Goal: Task Accomplishment & Management: Manage account settings

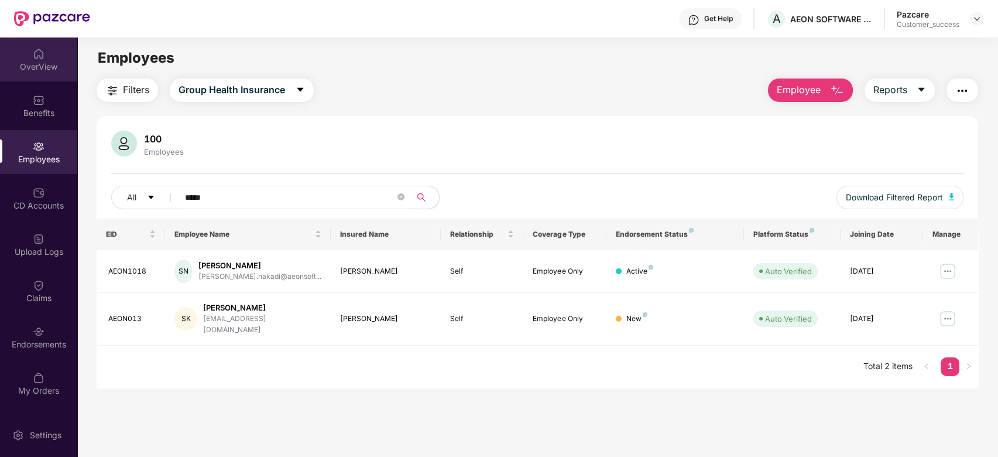
click at [36, 52] on img at bounding box center [39, 54] width 12 height 12
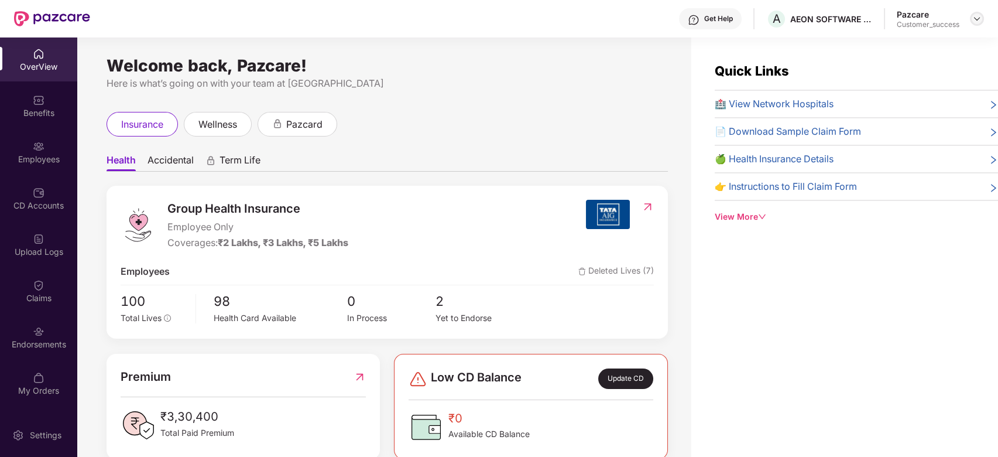
click at [979, 19] on img at bounding box center [977, 18] width 9 height 9
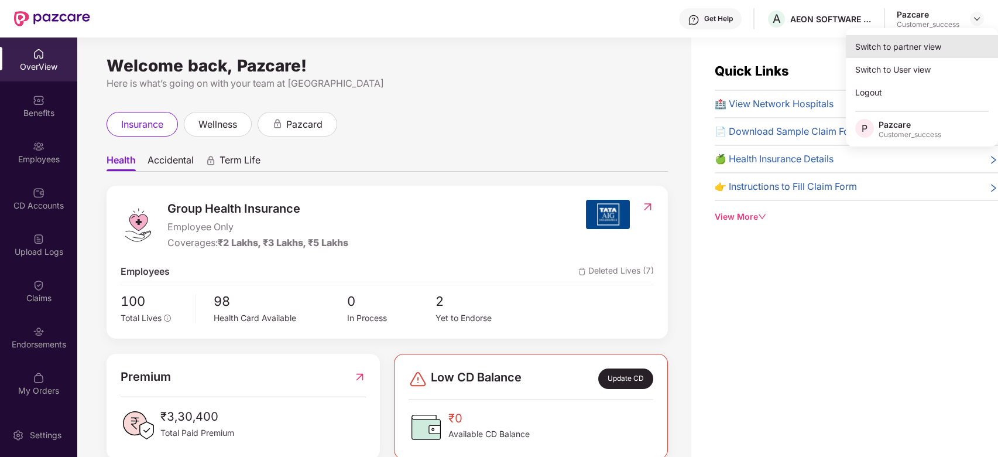
click at [904, 40] on div "Switch to partner view" at bounding box center [922, 46] width 152 height 23
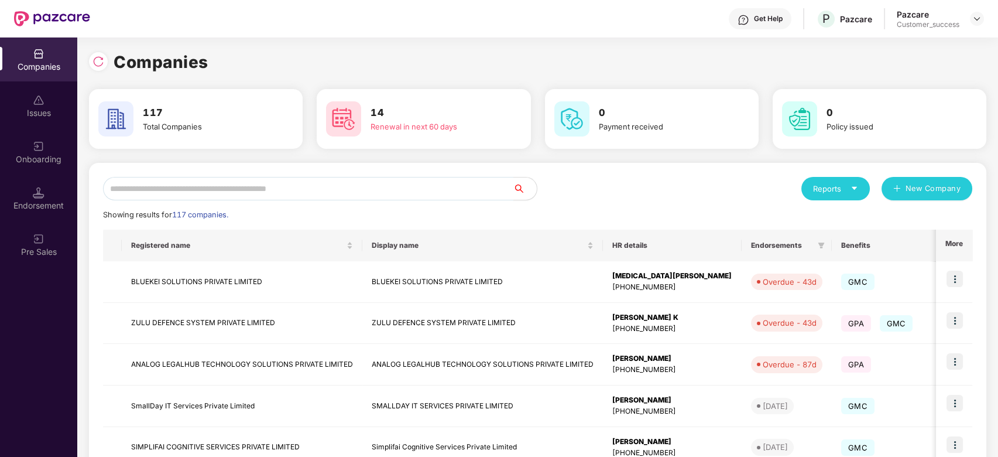
click at [341, 190] on input "text" at bounding box center [308, 188] width 411 height 23
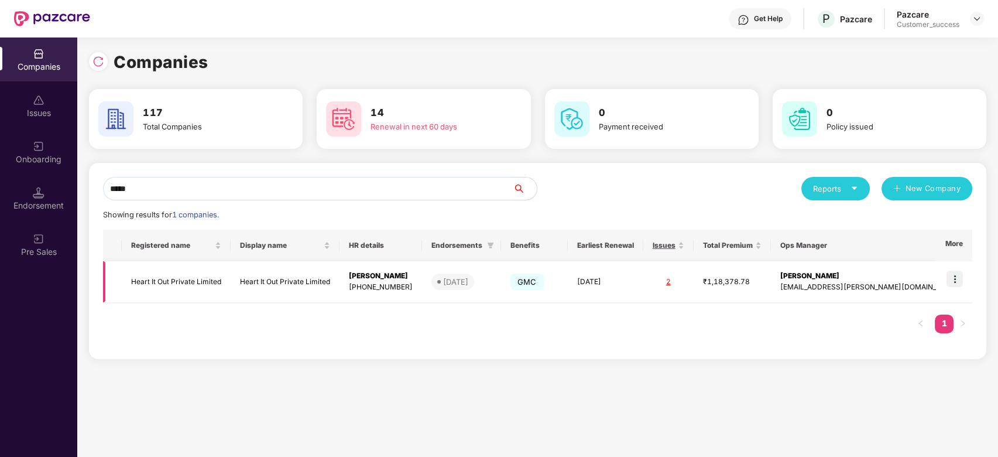
type input "*****"
click at [959, 279] on img at bounding box center [955, 279] width 16 height 16
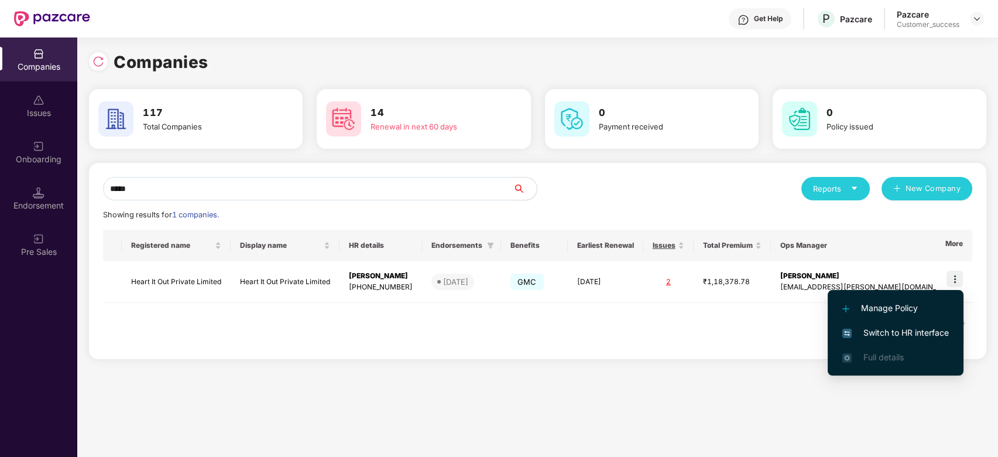
click at [894, 330] on span "Switch to HR interface" at bounding box center [896, 332] width 107 height 13
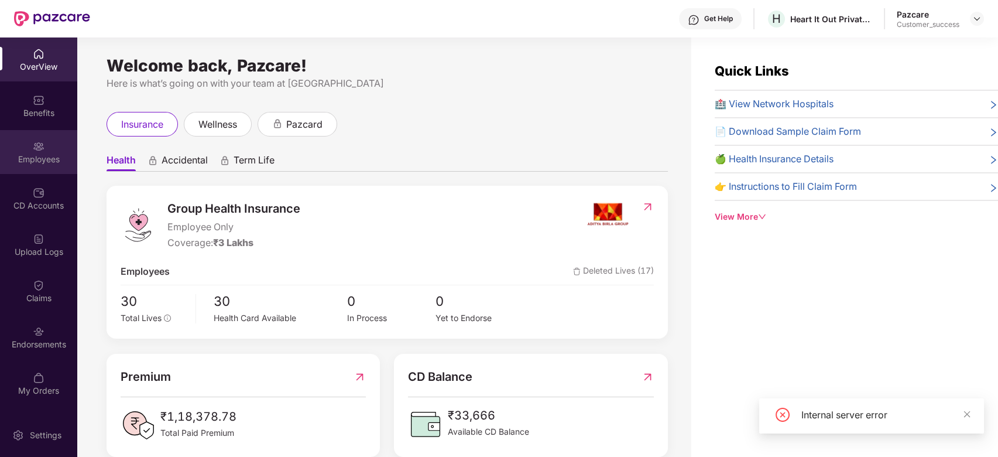
click at [39, 158] on div "Employees" at bounding box center [38, 159] width 77 height 12
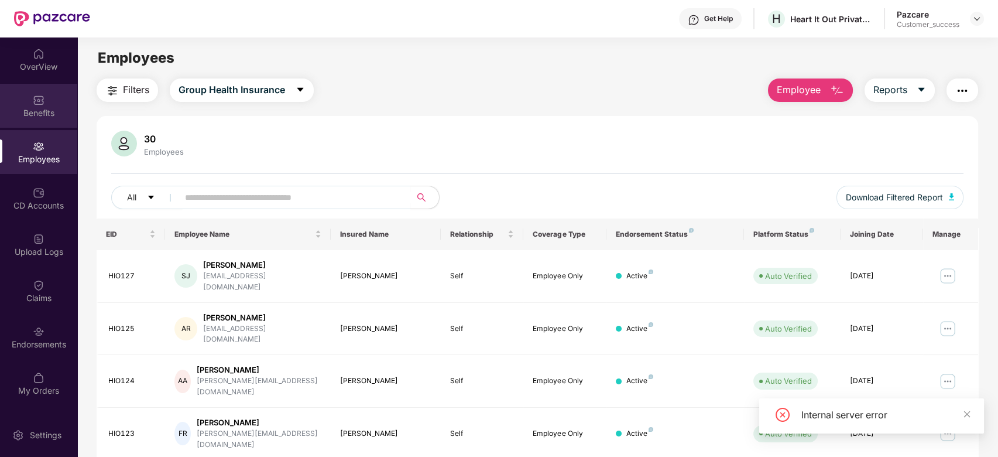
click at [39, 115] on div "Benefits" at bounding box center [38, 113] width 77 height 12
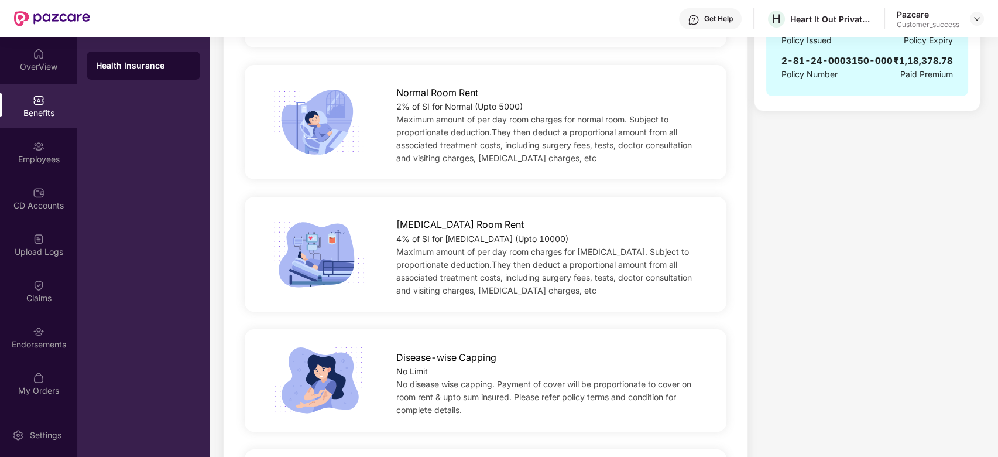
scroll to position [52, 0]
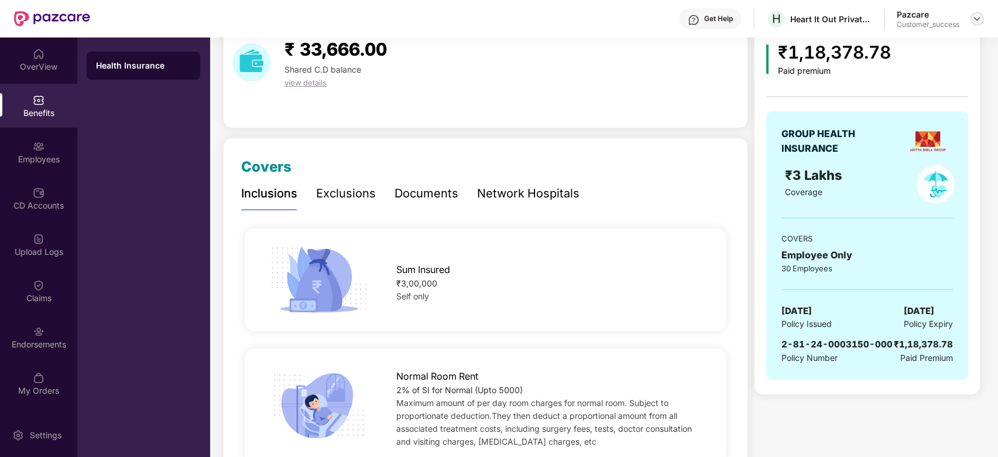
click at [978, 19] on img at bounding box center [977, 18] width 9 height 9
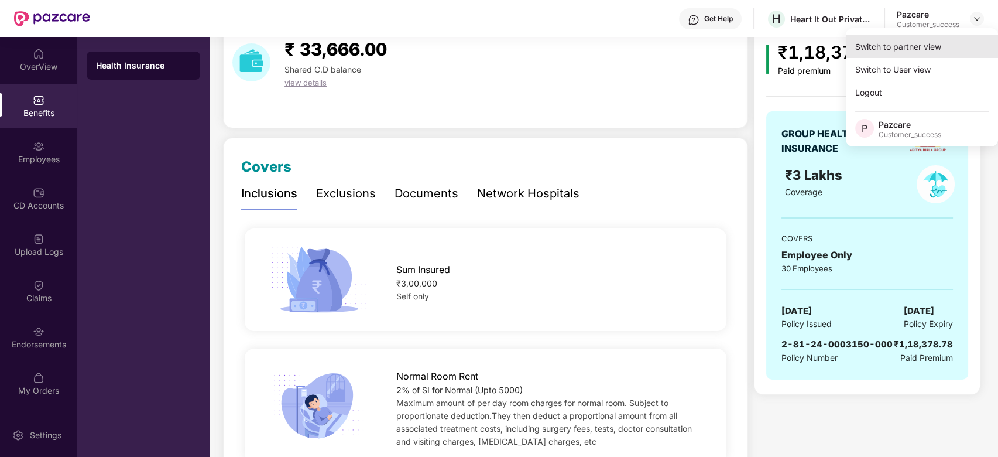
click at [911, 46] on div "Switch to partner view" at bounding box center [922, 46] width 152 height 23
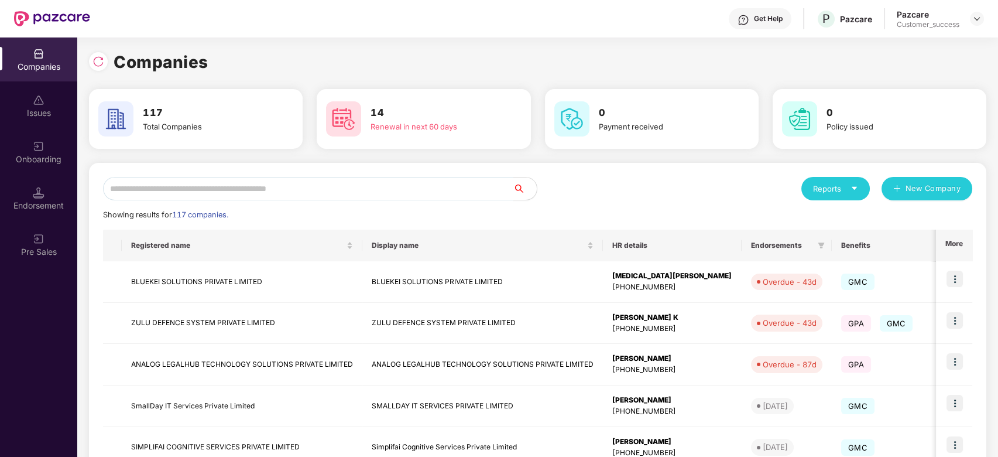
click at [350, 194] on input "text" at bounding box center [308, 188] width 411 height 23
type input "*"
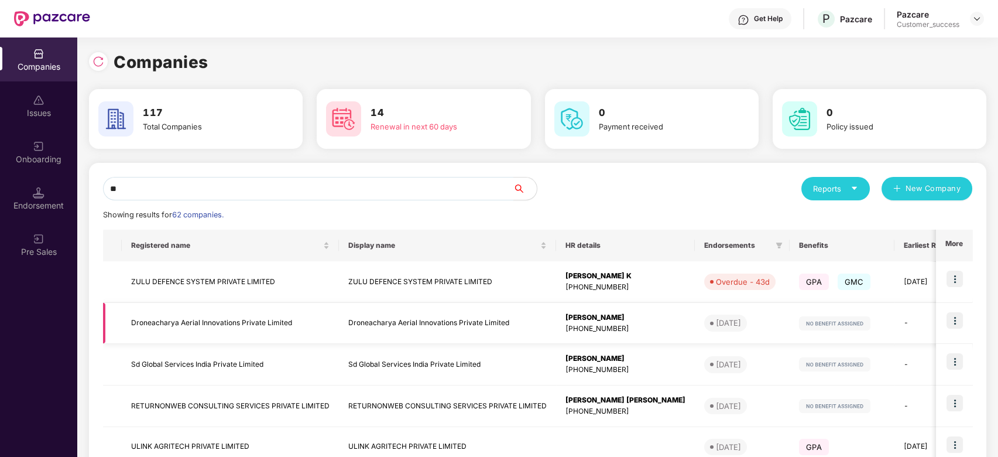
type input "*"
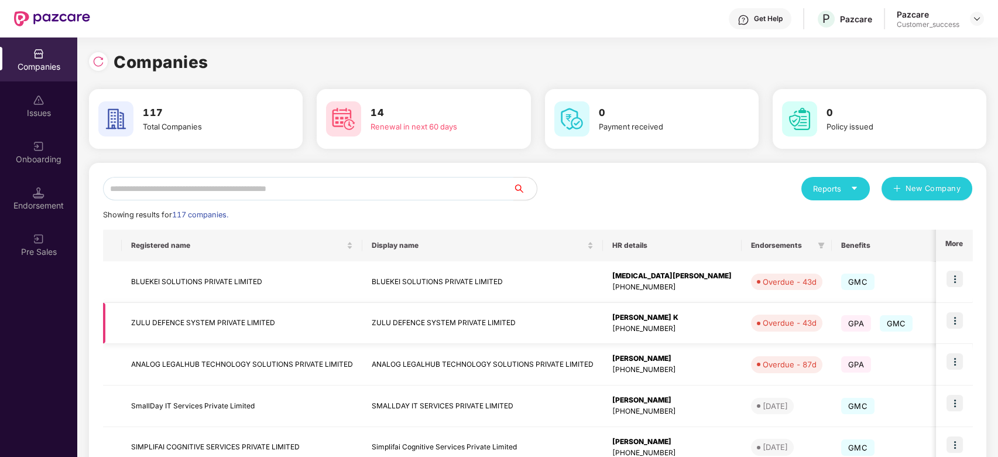
type input "*"
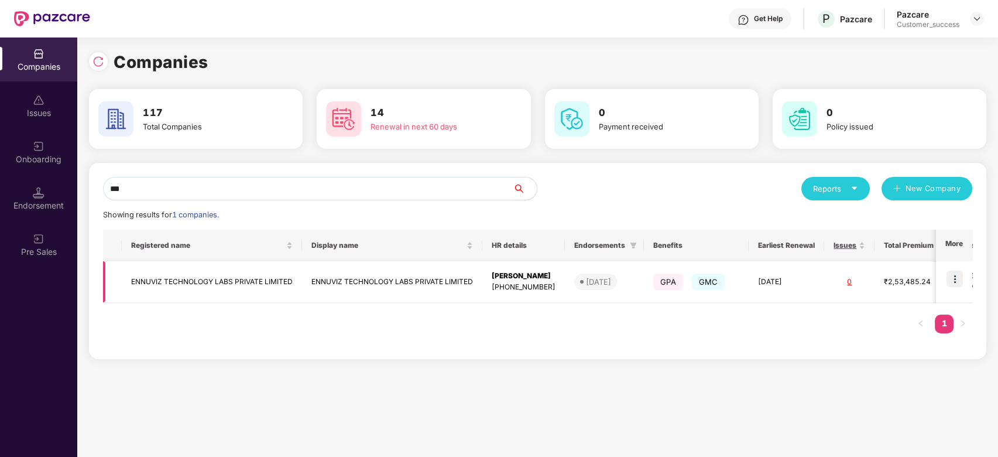
type input "***"
click at [953, 279] on img at bounding box center [955, 279] width 16 height 16
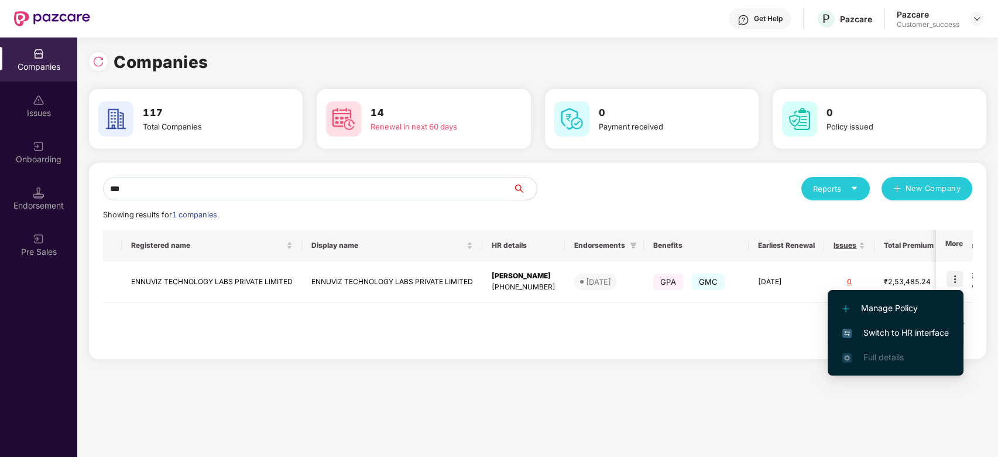
click at [917, 329] on span "Switch to HR interface" at bounding box center [896, 332] width 107 height 13
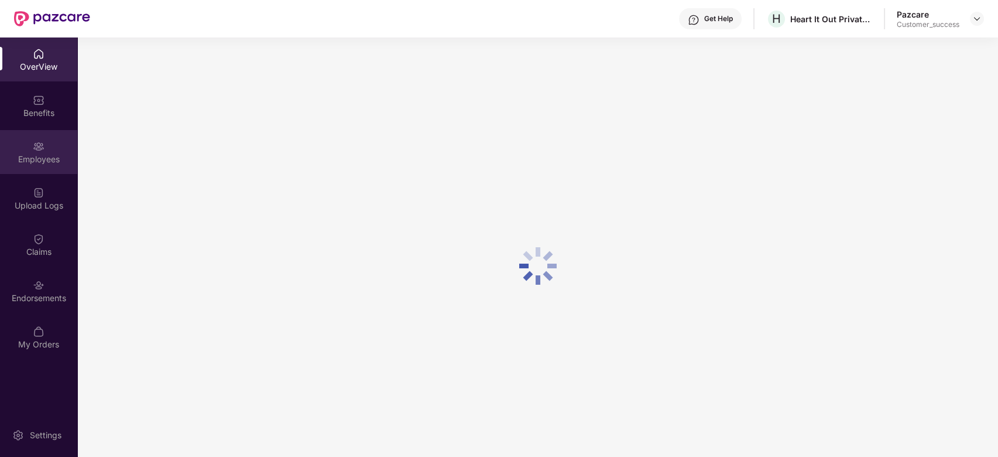
click at [32, 171] on div "Employees" at bounding box center [38, 152] width 77 height 44
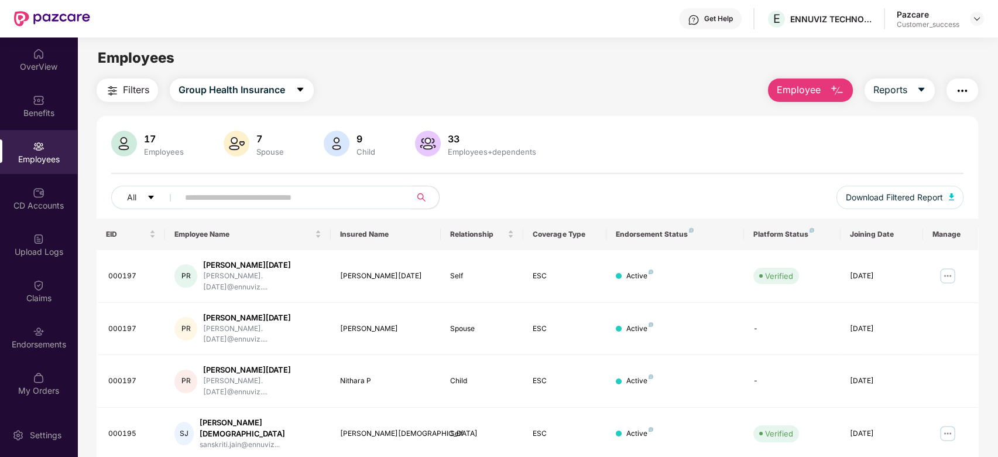
click at [218, 203] on input "text" at bounding box center [290, 198] width 210 height 18
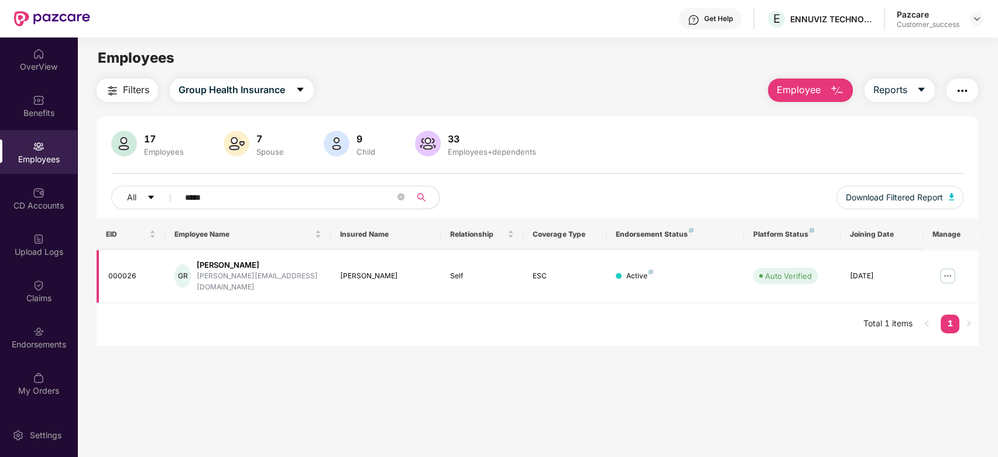
type input "*****"
click at [943, 269] on img at bounding box center [948, 275] width 19 height 19
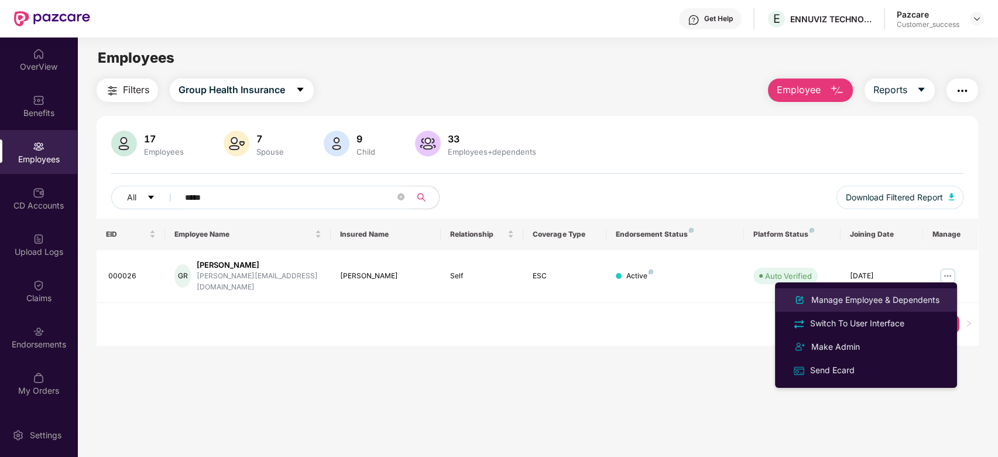
click at [867, 294] on div "Manage Employee & Dependents" at bounding box center [875, 299] width 133 height 13
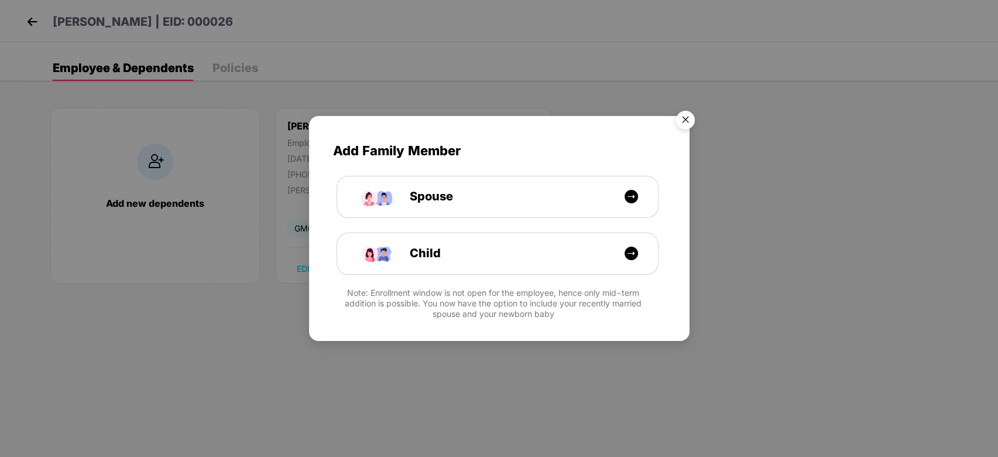
click at [691, 118] on img "Close" at bounding box center [685, 121] width 33 height 33
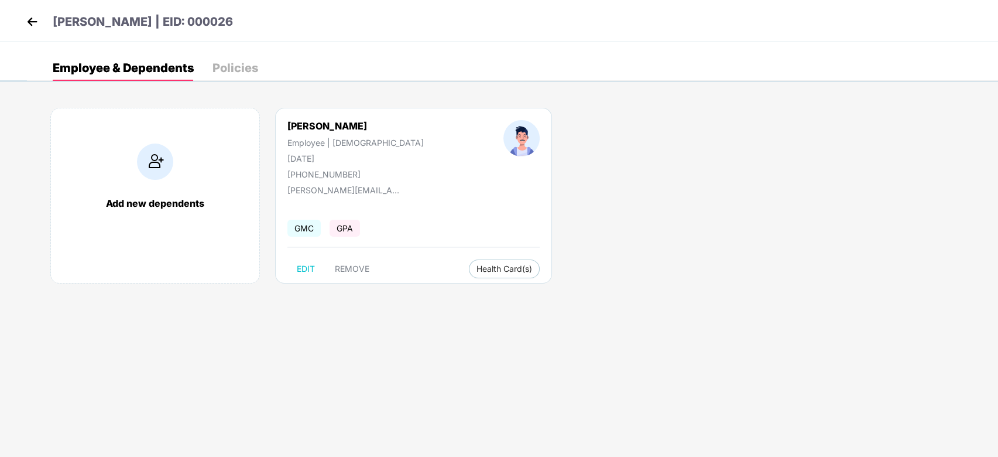
click at [31, 12] on div "[PERSON_NAME] | EID: 000026" at bounding box center [499, 21] width 998 height 42
click at [30, 18] on img at bounding box center [32, 22] width 18 height 18
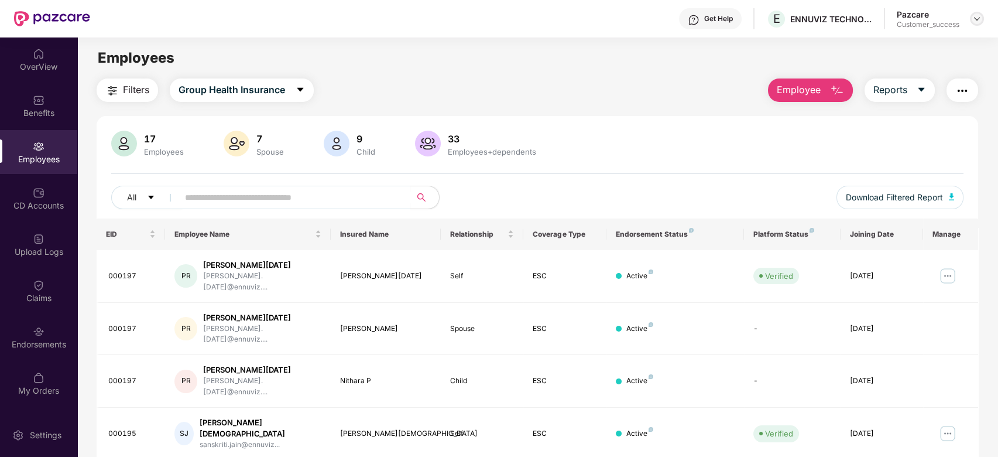
click at [982, 17] on div at bounding box center [977, 19] width 14 height 14
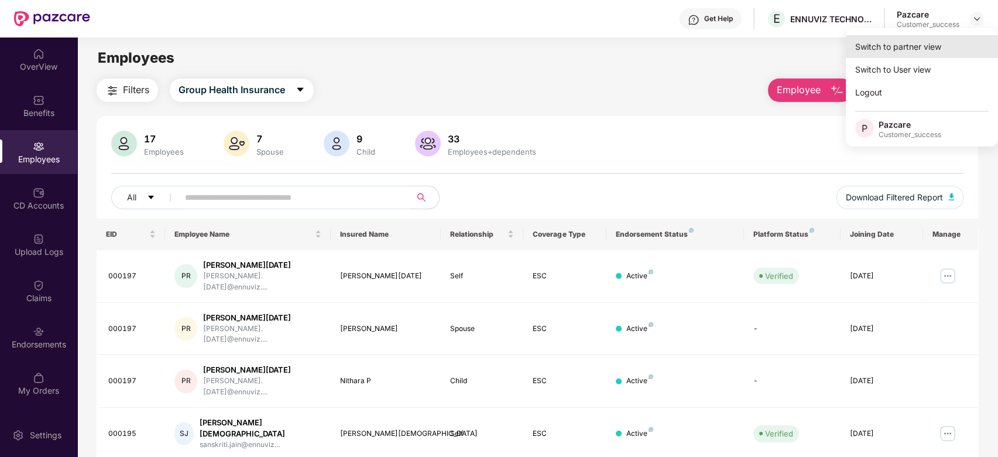
click at [910, 47] on div "Switch to partner view" at bounding box center [922, 46] width 152 height 23
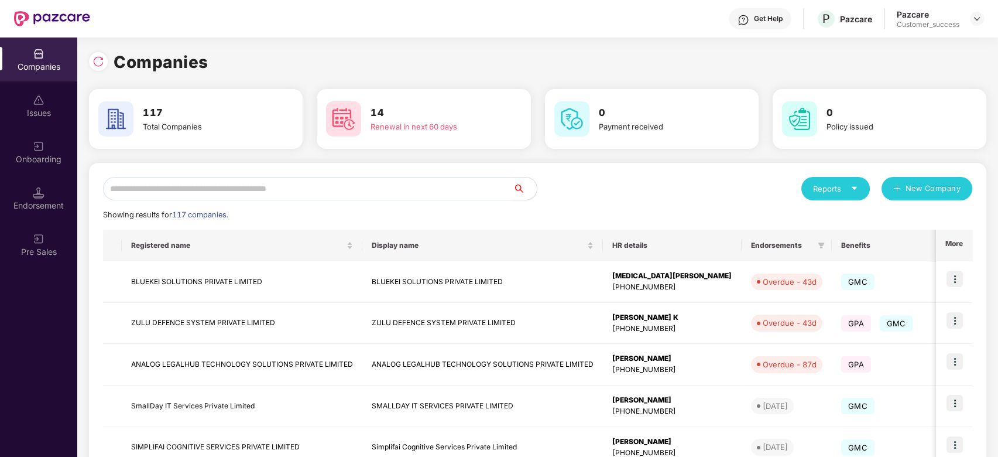
click at [297, 194] on input "text" at bounding box center [308, 188] width 411 height 23
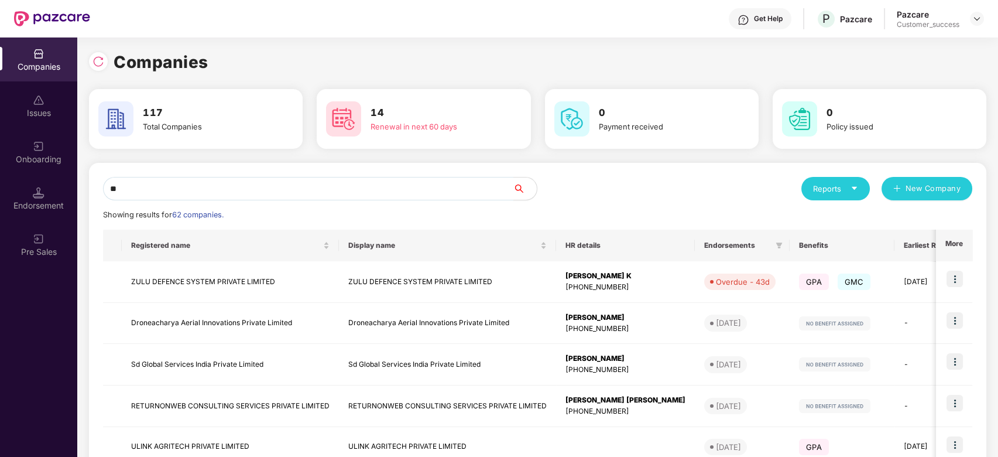
type input "*"
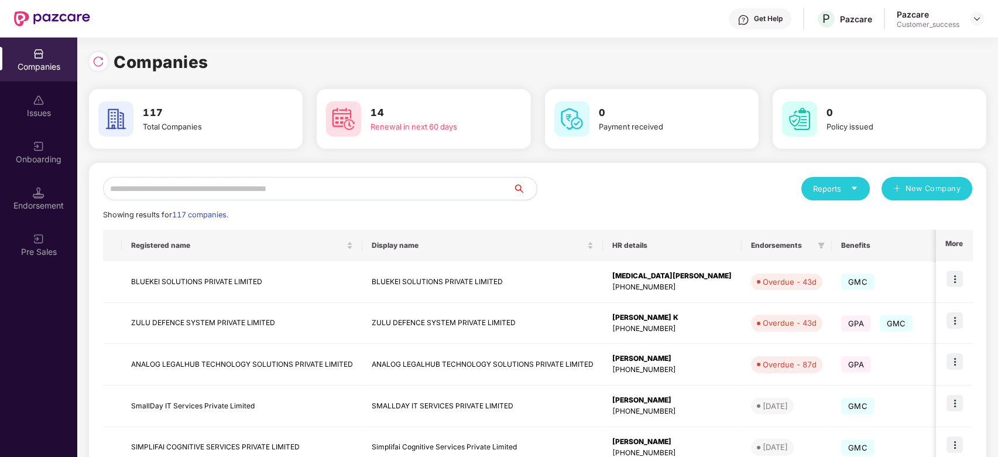
paste input "********"
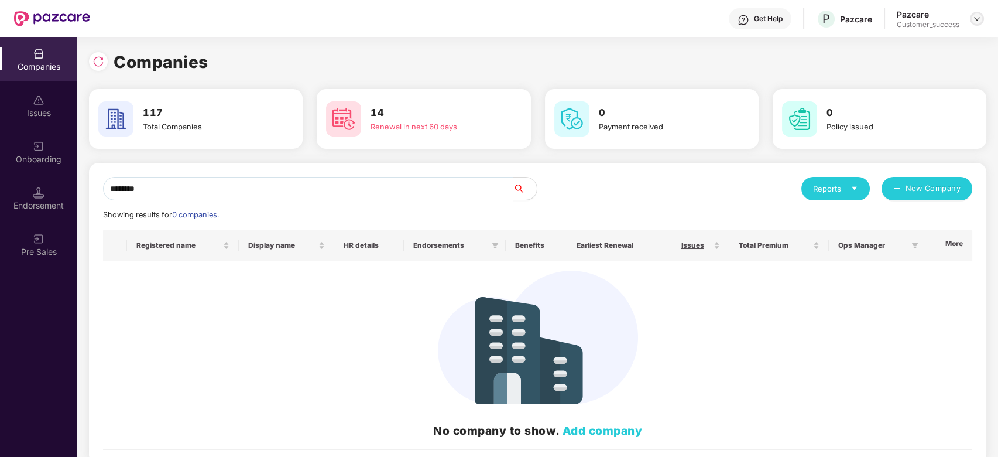
click at [977, 21] on img at bounding box center [977, 18] width 9 height 9
click at [162, 195] on input "********" at bounding box center [308, 188] width 411 height 23
click at [244, 186] on input "*********" at bounding box center [308, 188] width 411 height 23
type input "*"
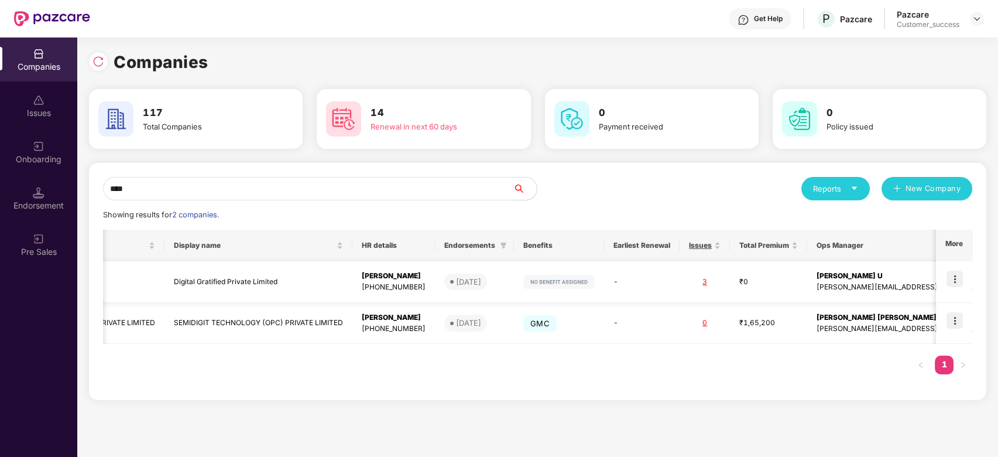
scroll to position [0, 0]
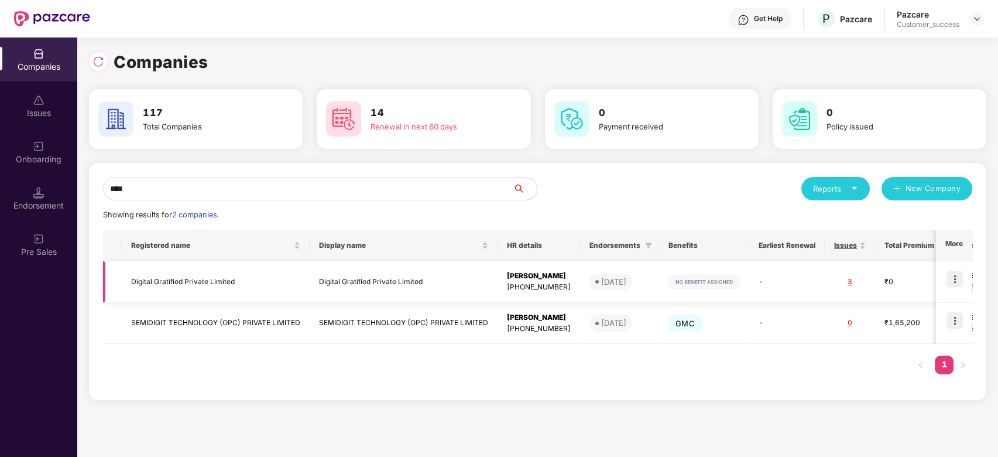
type input "****"
click at [950, 278] on img at bounding box center [955, 279] width 16 height 16
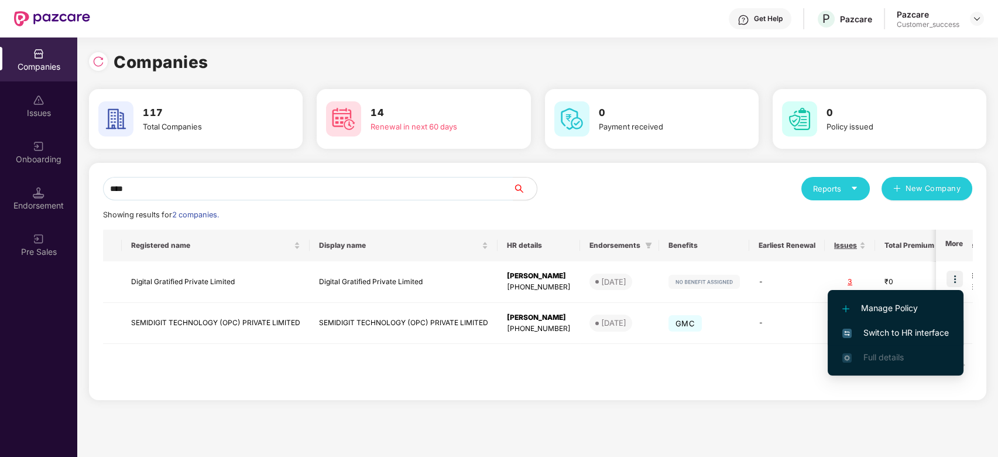
click at [854, 334] on span "Switch to HR interface" at bounding box center [896, 332] width 107 height 13
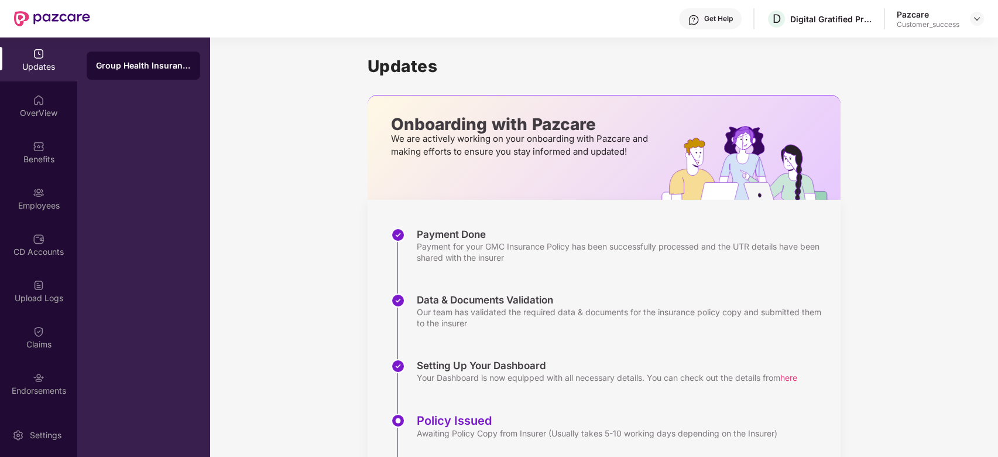
scroll to position [89, 0]
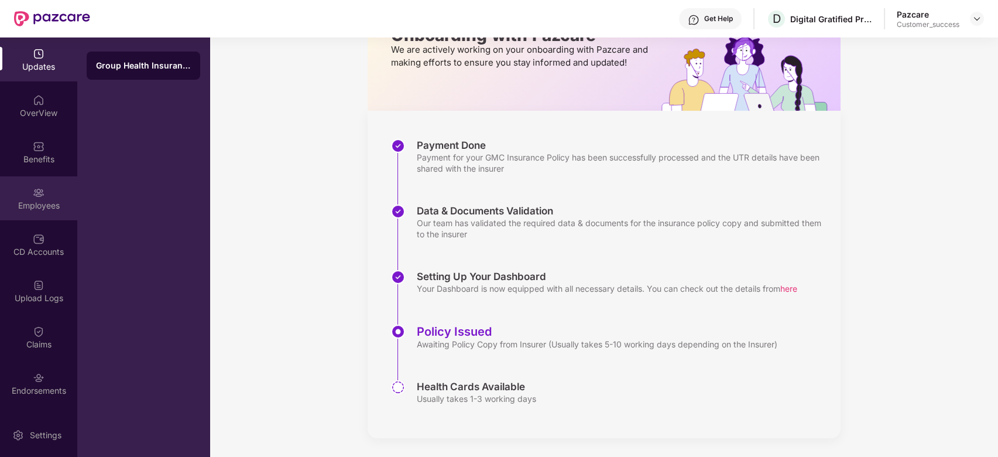
click at [39, 189] on img at bounding box center [39, 193] width 12 height 12
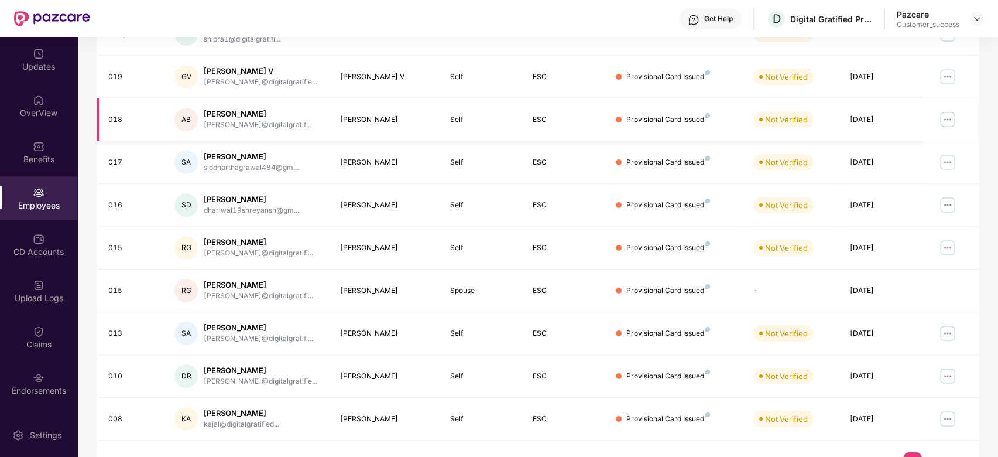
scroll to position [0, 0]
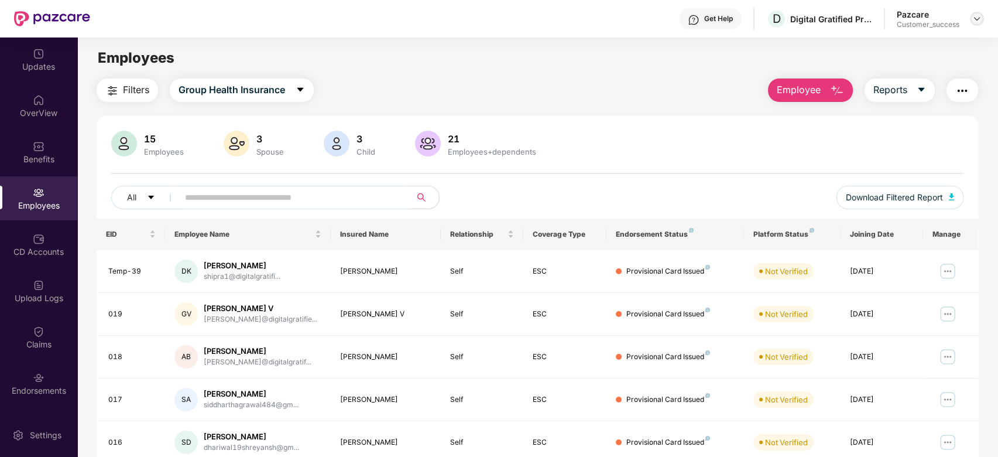
click at [979, 25] on div at bounding box center [977, 19] width 14 height 14
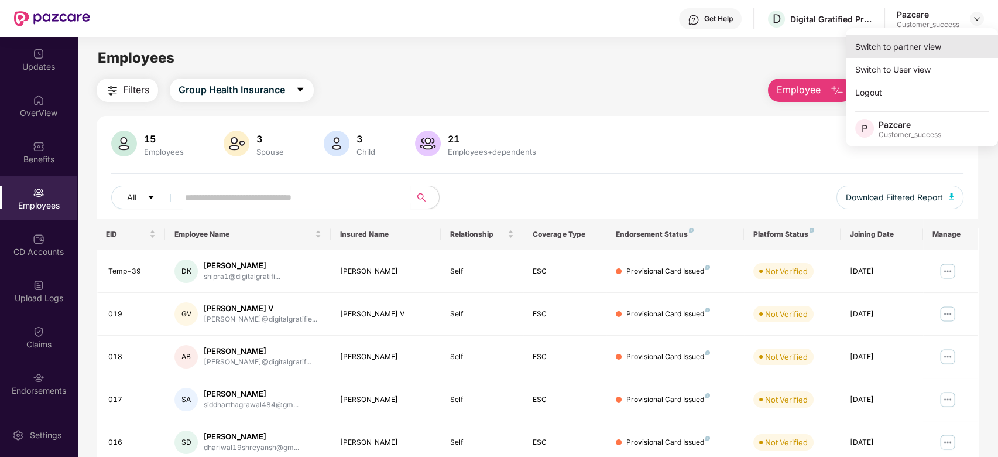
click at [916, 48] on div "Switch to partner view" at bounding box center [922, 46] width 152 height 23
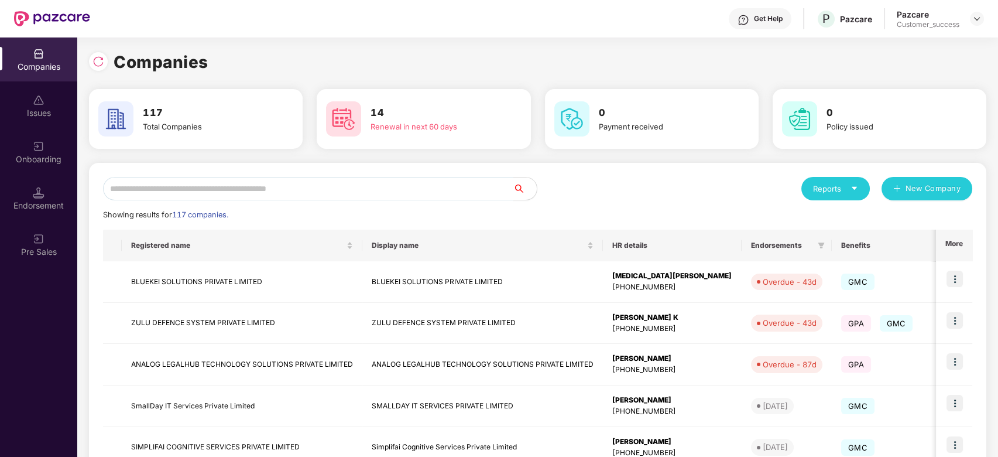
click at [384, 190] on input "text" at bounding box center [308, 188] width 411 height 23
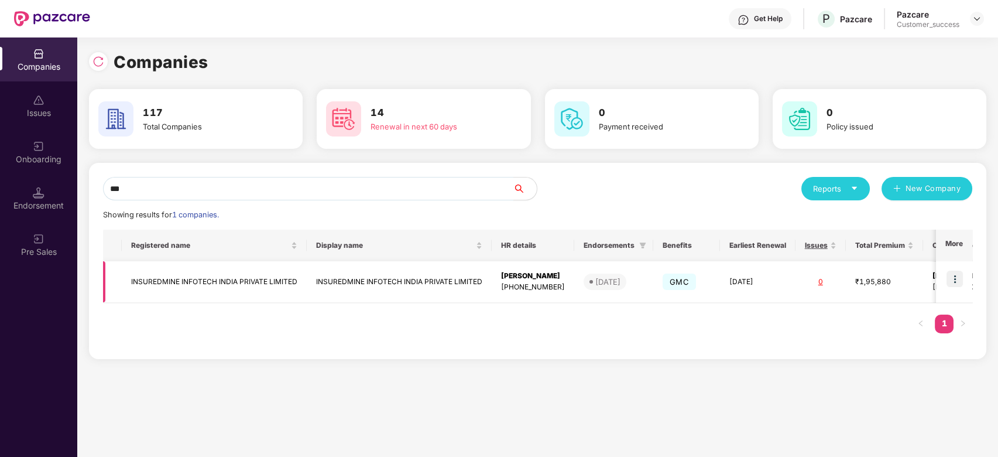
type input "***"
click at [957, 275] on img at bounding box center [955, 279] width 16 height 16
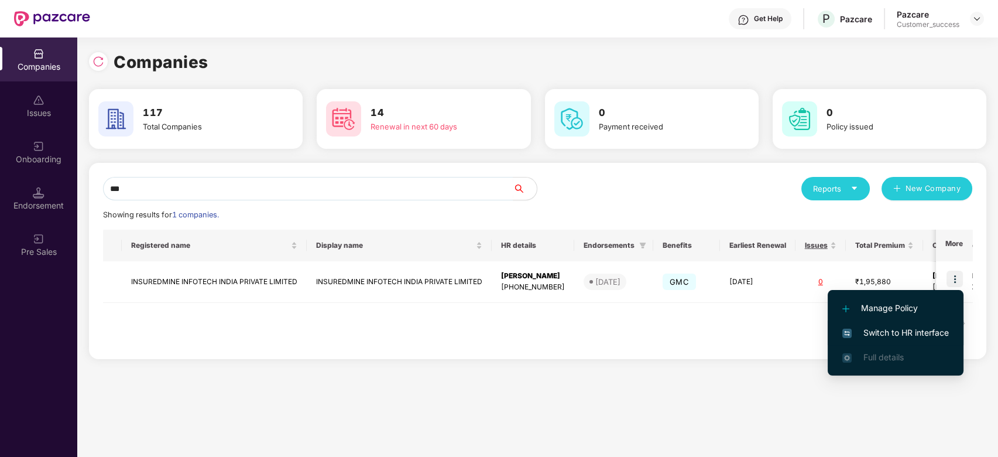
click at [890, 324] on li "Switch to HR interface" at bounding box center [896, 332] width 136 height 25
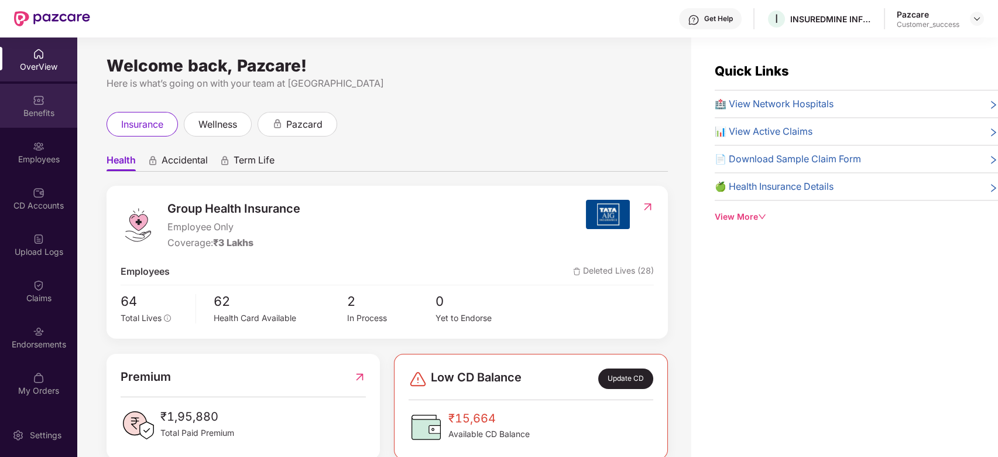
click at [40, 96] on img at bounding box center [39, 100] width 12 height 12
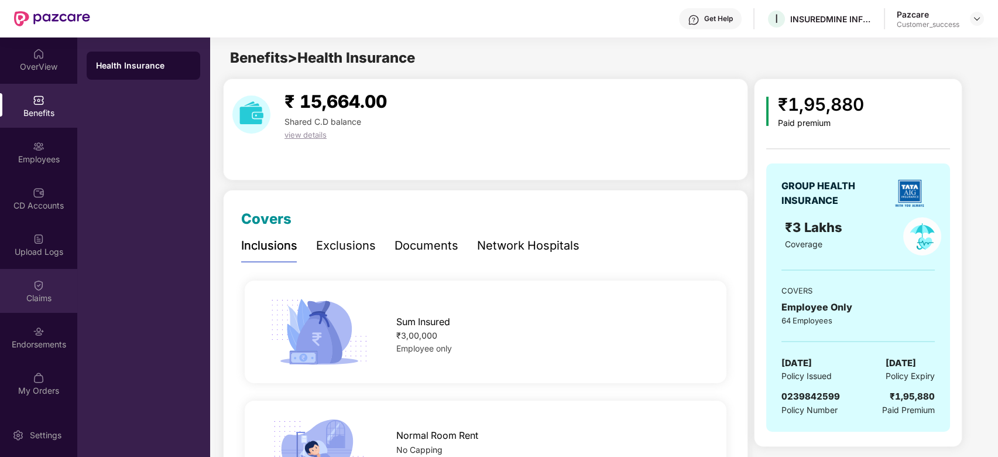
click at [43, 292] on div "Claims" at bounding box center [38, 298] width 77 height 12
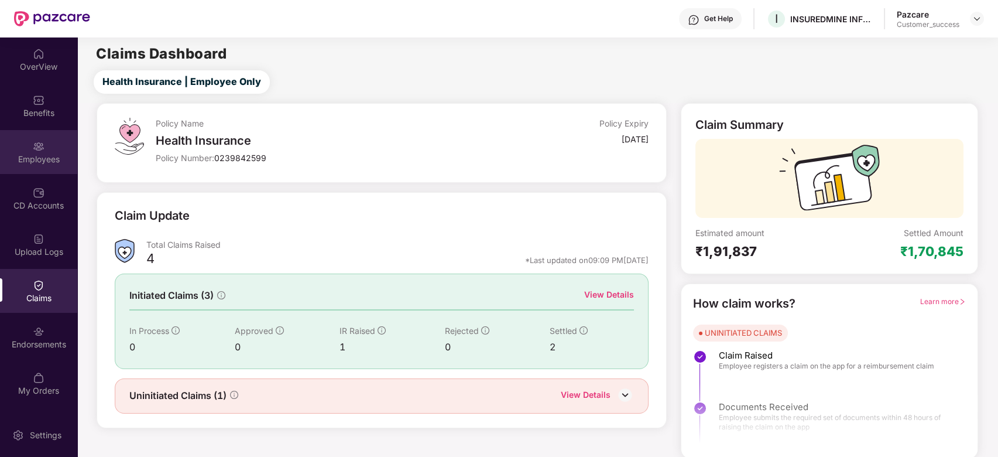
click at [33, 155] on div "Employees" at bounding box center [38, 159] width 77 height 12
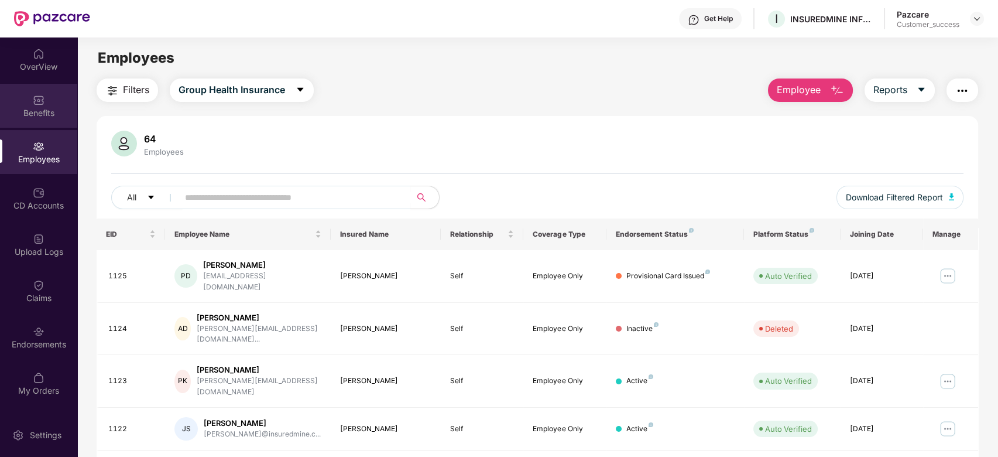
click at [43, 96] on img at bounding box center [39, 100] width 12 height 12
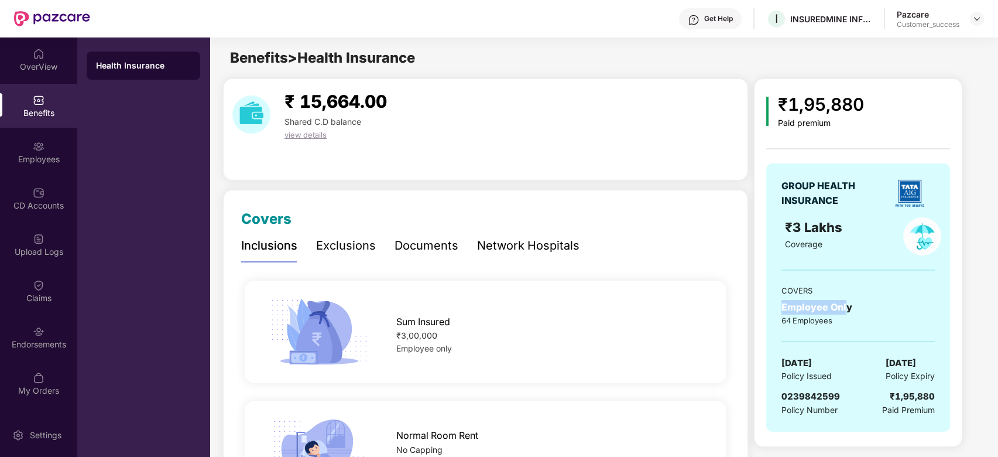
drag, startPoint x: 848, startPoint y: 304, endPoint x: 777, endPoint y: 309, distance: 71.1
click at [777, 309] on div "GROUP HEALTH INSURANCE ₹3 Lakhs Coverage COVERS Employee Only 64 Employees [DAT…" at bounding box center [859, 297] width 184 height 268
click at [863, 312] on div "Employee Only" at bounding box center [858, 307] width 153 height 15
drag, startPoint x: 850, startPoint y: 306, endPoint x: 777, endPoint y: 305, distance: 73.8
click at [777, 305] on div "GROUP HEALTH INSURANCE ₹3 Lakhs Coverage COVERS Employee Only 64 Employees [DAT…" at bounding box center [859, 297] width 184 height 268
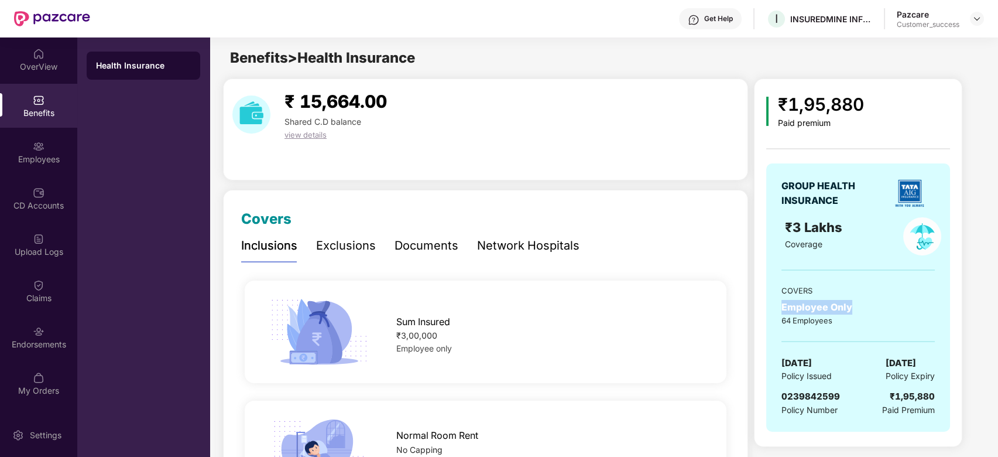
click at [854, 307] on div "Employee Only" at bounding box center [858, 307] width 153 height 15
drag, startPoint x: 850, startPoint y: 307, endPoint x: 772, endPoint y: 305, distance: 77.9
click at [772, 305] on div "GROUP HEALTH INSURANCE ₹3 Lakhs Coverage COVERS Employee Only 64 Employees [DAT…" at bounding box center [859, 297] width 184 height 268
drag, startPoint x: 357, startPoint y: 124, endPoint x: 275, endPoint y: 96, distance: 87.2
click at [275, 96] on div "₹ 15,664.00 Shared C.D balance view details" at bounding box center [335, 114] width 121 height 53
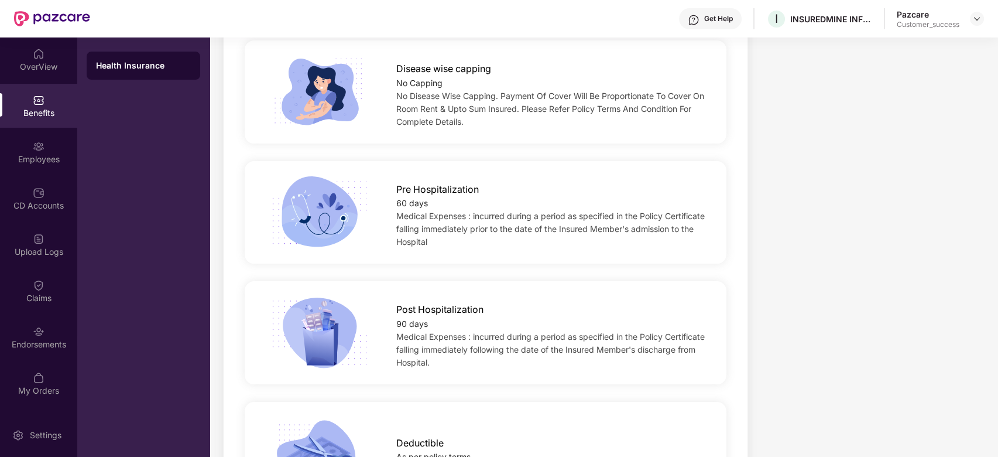
scroll to position [602, 0]
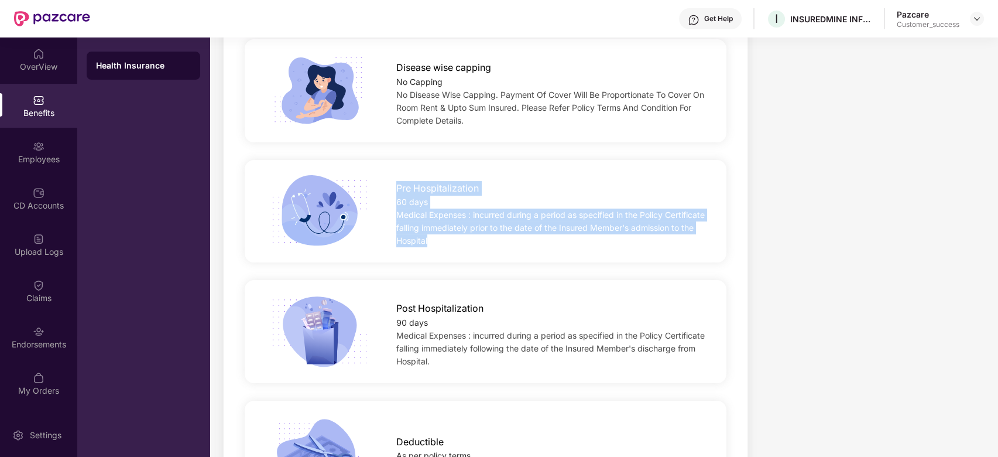
drag, startPoint x: 392, startPoint y: 184, endPoint x: 480, endPoint y: 240, distance: 103.7
click at [480, 240] on div "Pre Hospitalization 60 days Medical Expenses : incurred during a period as spec…" at bounding box center [551, 211] width 346 height 72
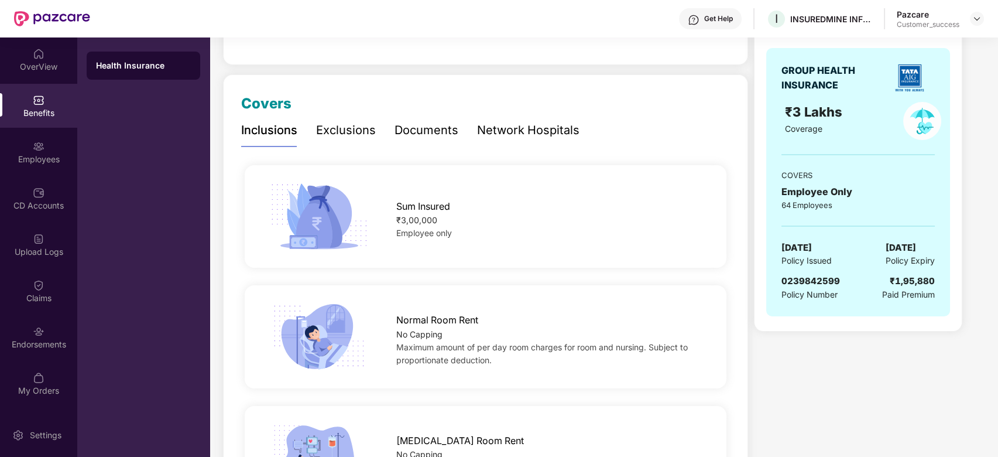
scroll to position [0, 0]
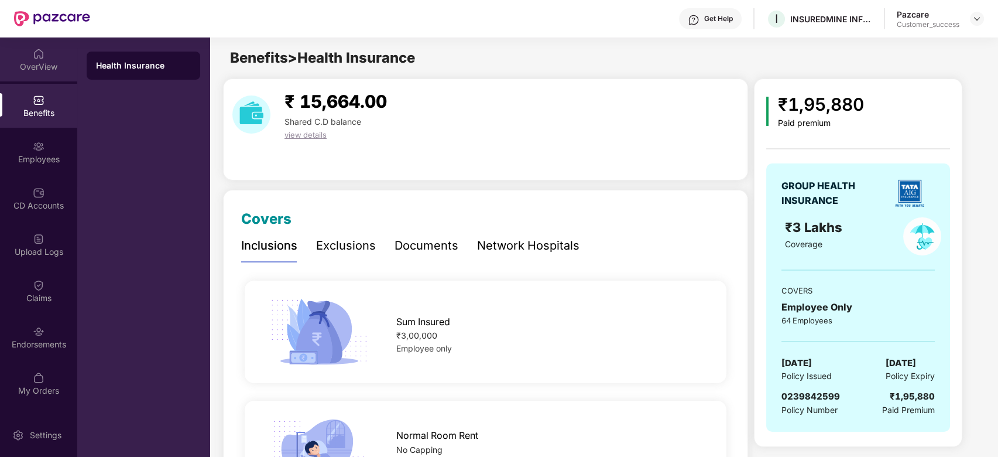
click at [43, 47] on div at bounding box center [39, 53] width 12 height 12
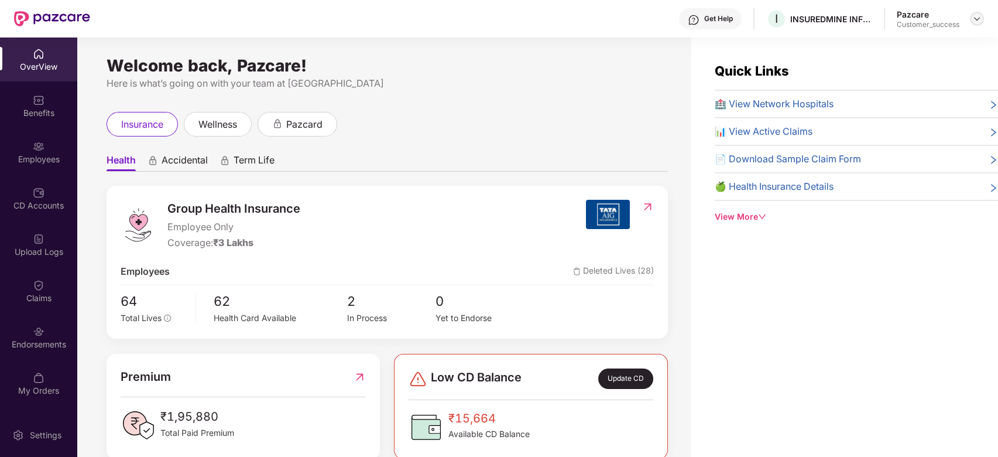
click at [977, 16] on img at bounding box center [977, 18] width 9 height 9
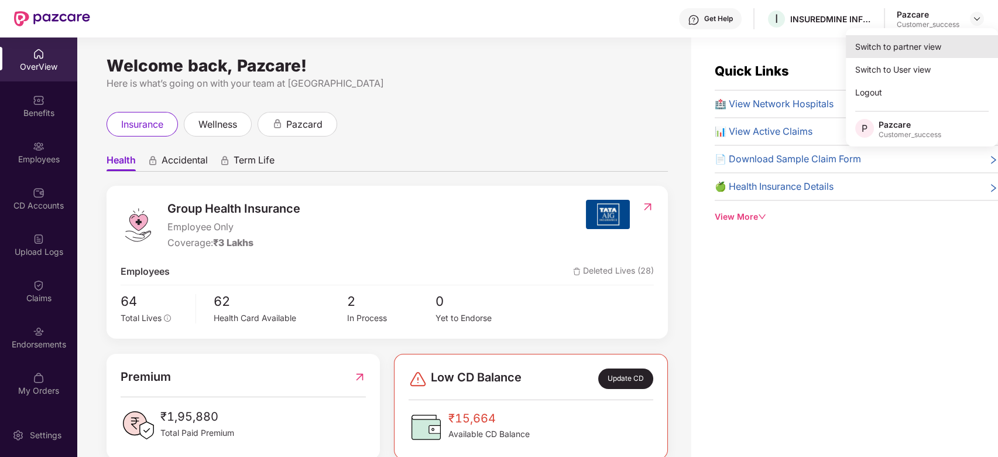
click at [890, 53] on div "Switch to partner view" at bounding box center [922, 46] width 152 height 23
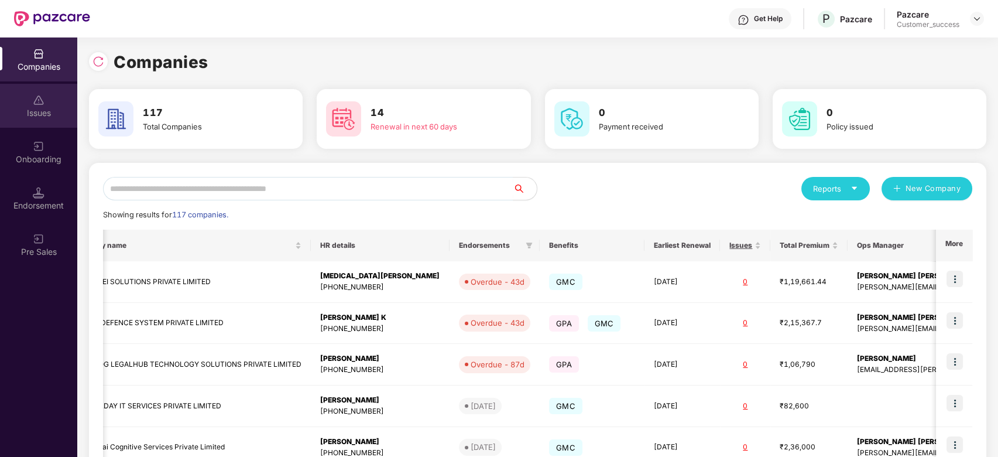
click at [38, 97] on img at bounding box center [39, 100] width 12 height 12
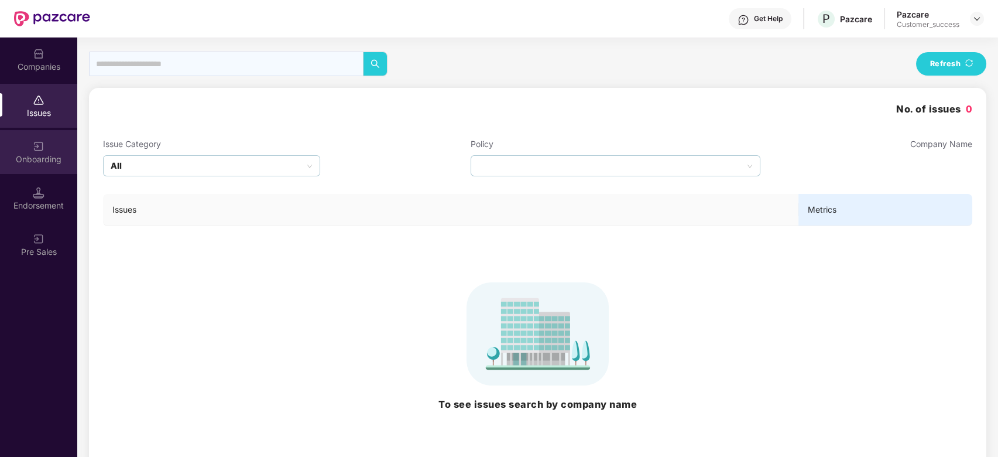
click at [39, 155] on div "Onboarding" at bounding box center [38, 159] width 77 height 12
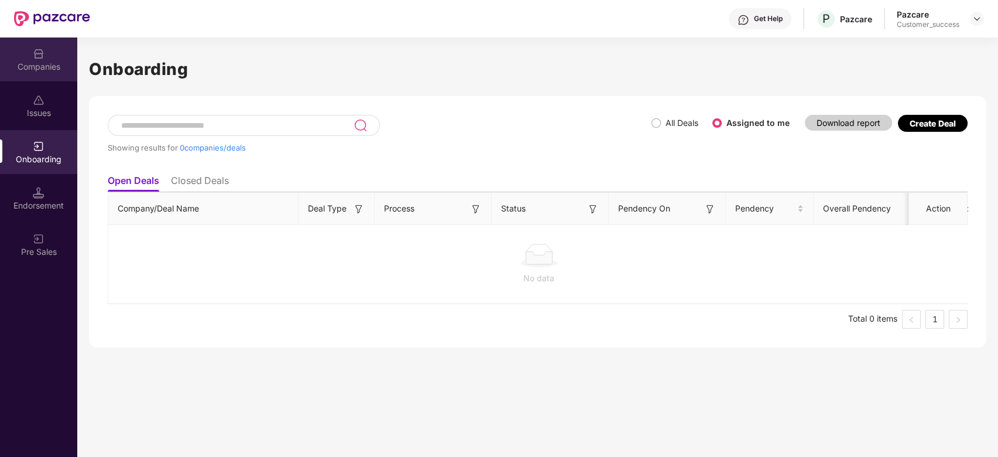
click at [36, 52] on img at bounding box center [39, 54] width 12 height 12
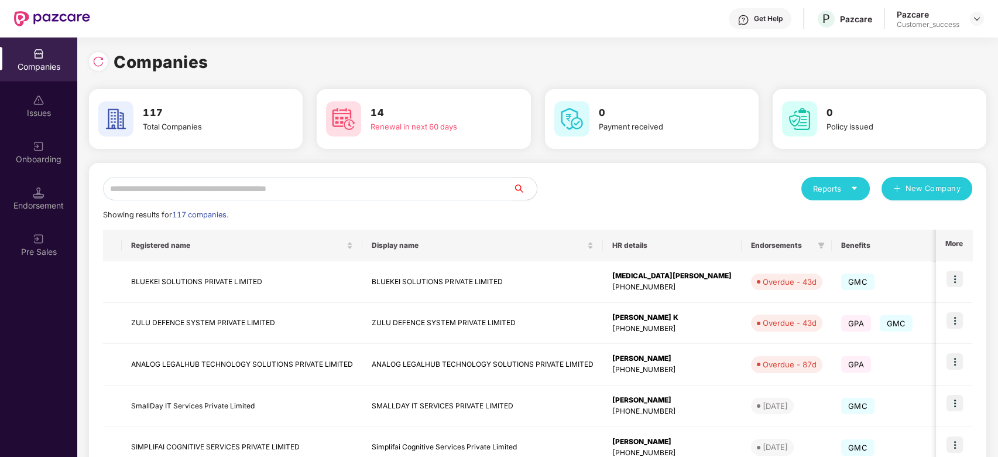
click at [204, 190] on input "text" at bounding box center [308, 188] width 411 height 23
click at [237, 63] on div "Companies" at bounding box center [538, 62] width 898 height 26
click at [214, 193] on input "text" at bounding box center [308, 188] width 411 height 23
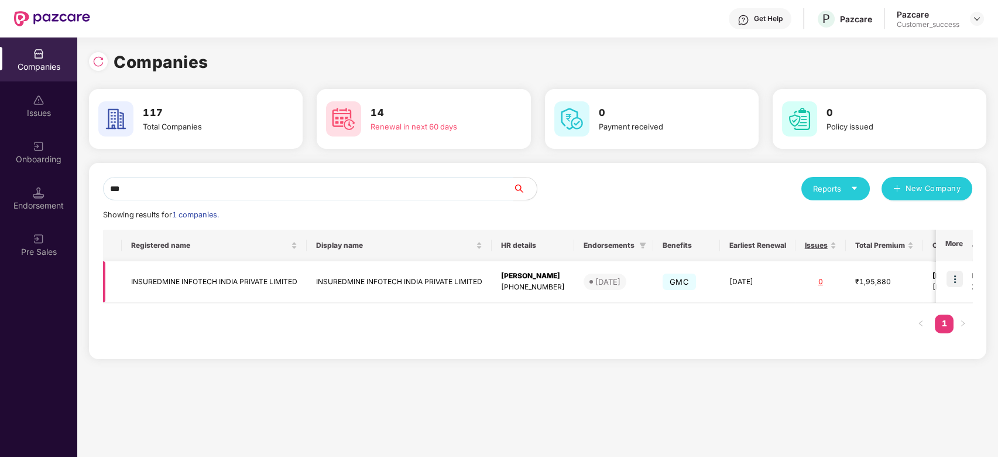
type input "***"
click at [956, 281] on img at bounding box center [955, 279] width 16 height 16
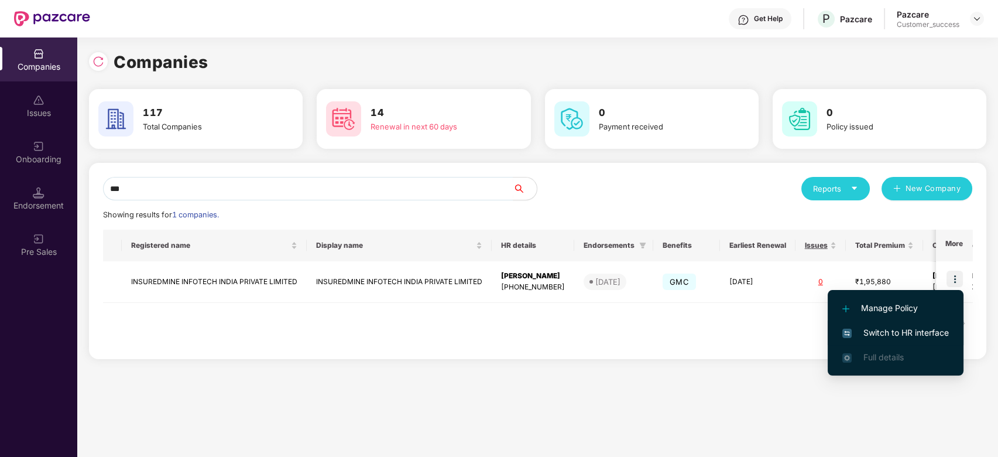
click at [874, 330] on span "Switch to HR interface" at bounding box center [896, 332] width 107 height 13
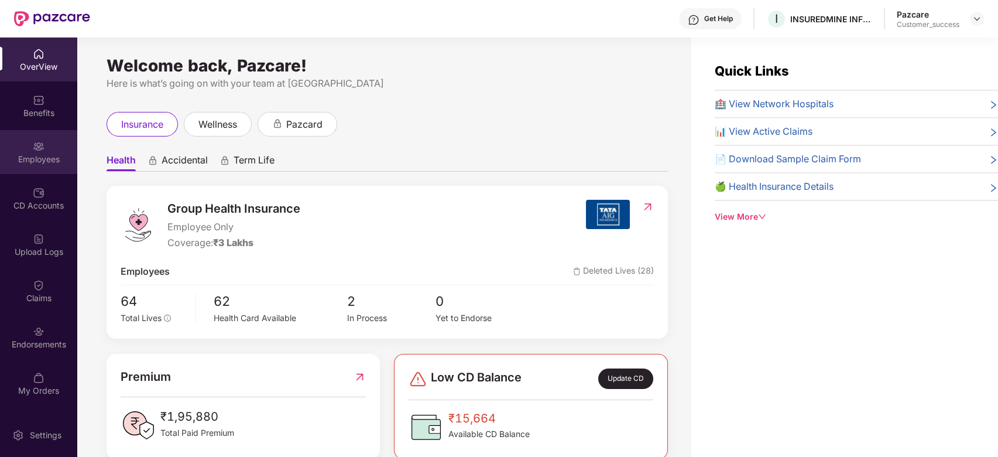
click at [33, 151] on img at bounding box center [39, 147] width 12 height 12
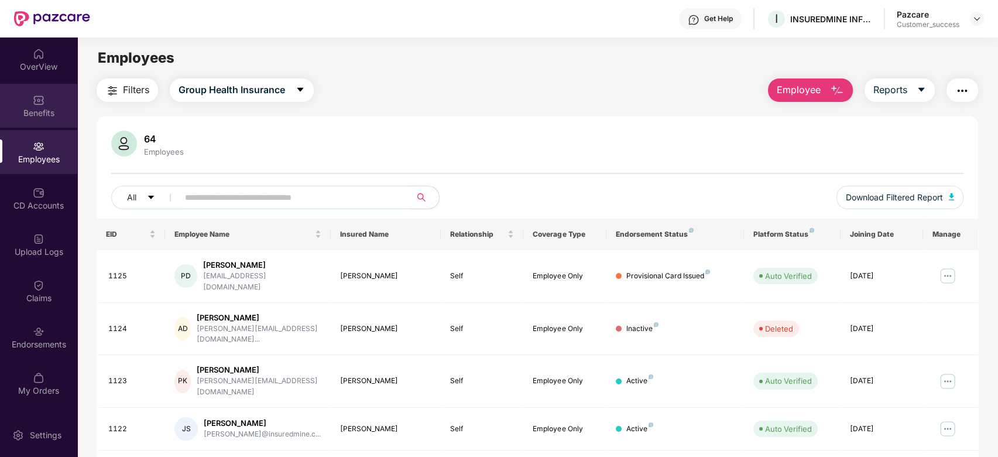
click at [35, 94] on img at bounding box center [39, 100] width 12 height 12
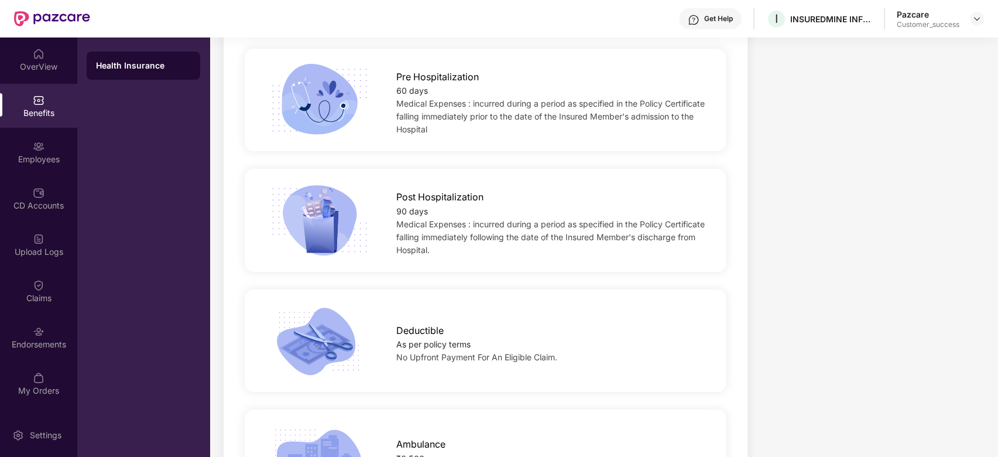
scroll to position [715, 0]
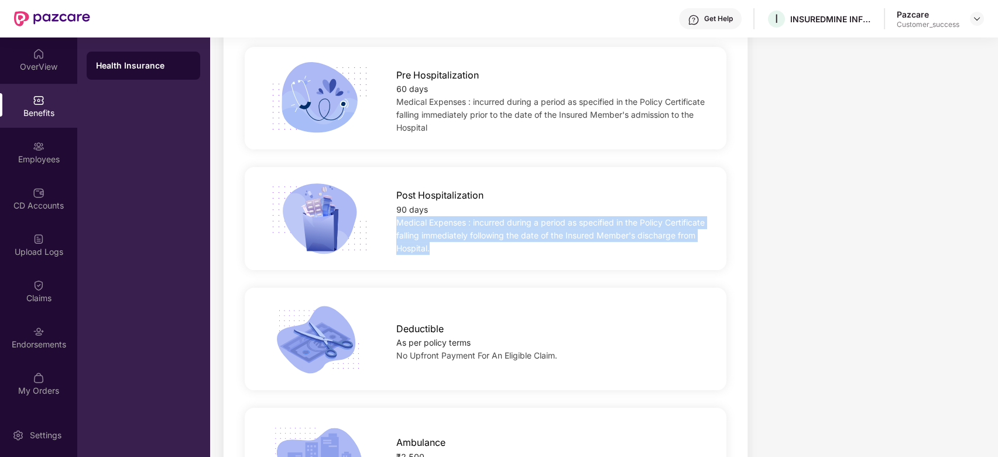
drag, startPoint x: 493, startPoint y: 251, endPoint x: 379, endPoint y: 218, distance: 118.2
click at [379, 218] on div "Post Hospitalization 90 days Medical Expenses : incurred during a period as spe…" at bounding box center [551, 218] width 346 height 72
click at [478, 245] on span "Medical Expenses : incurred during a period as specified in the Policy Certific…" at bounding box center [550, 235] width 309 height 36
drag, startPoint x: 490, startPoint y: 247, endPoint x: 387, endPoint y: 198, distance: 114.2
click at [387, 198] on div "Post Hospitalization 90 days Medical Expenses : incurred during a period as spe…" at bounding box center [551, 218] width 346 height 72
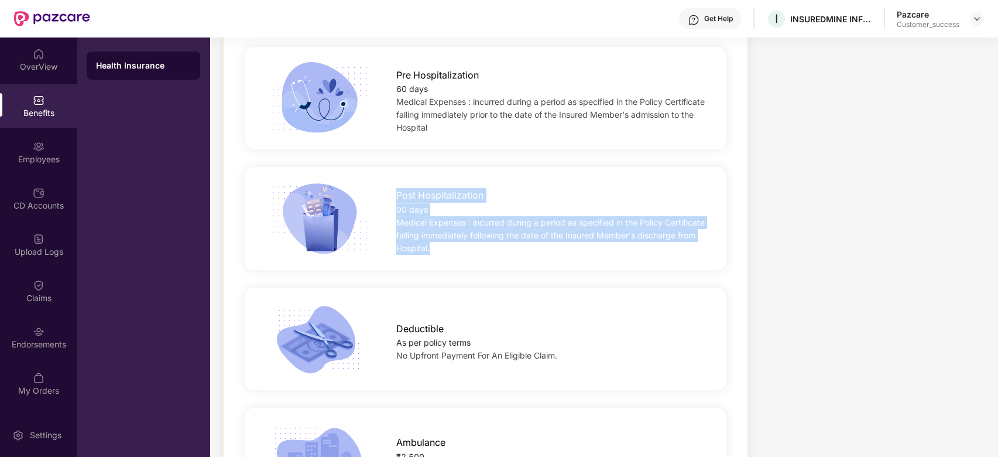
click at [523, 243] on div "Medical Expenses : incurred during a period as specified in the Policy Certific…" at bounding box center [550, 235] width 309 height 39
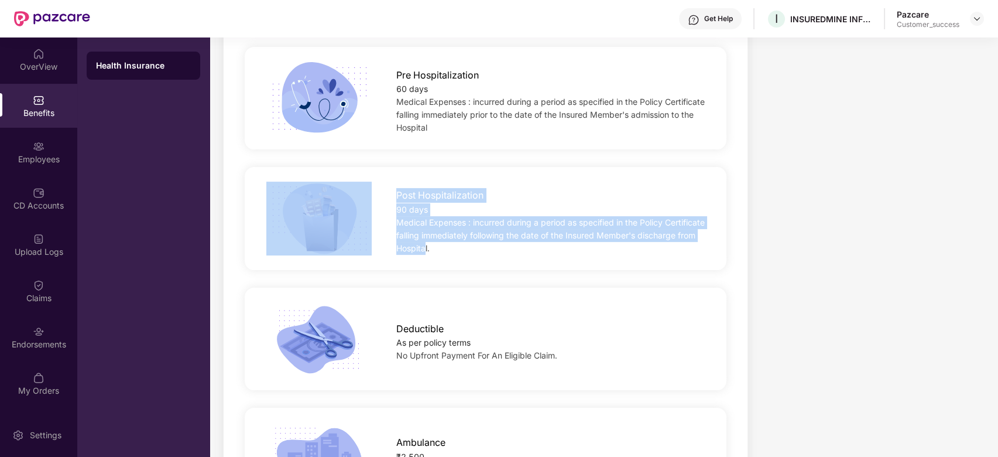
drag, startPoint x: 486, startPoint y: 251, endPoint x: 374, endPoint y: 171, distance: 137.8
click at [374, 171] on div "Post Hospitalization 90 days Medical Expenses : incurred during a period as spe…" at bounding box center [486, 218] width 482 height 102
click at [456, 261] on div "Post Hospitalization 90 days Medical Expenses : incurred during a period as spe…" at bounding box center [486, 218] width 482 height 102
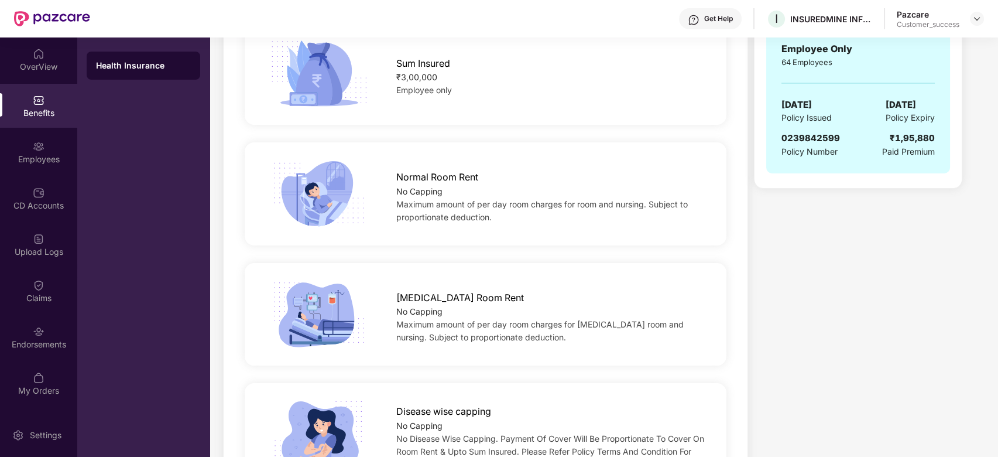
scroll to position [0, 0]
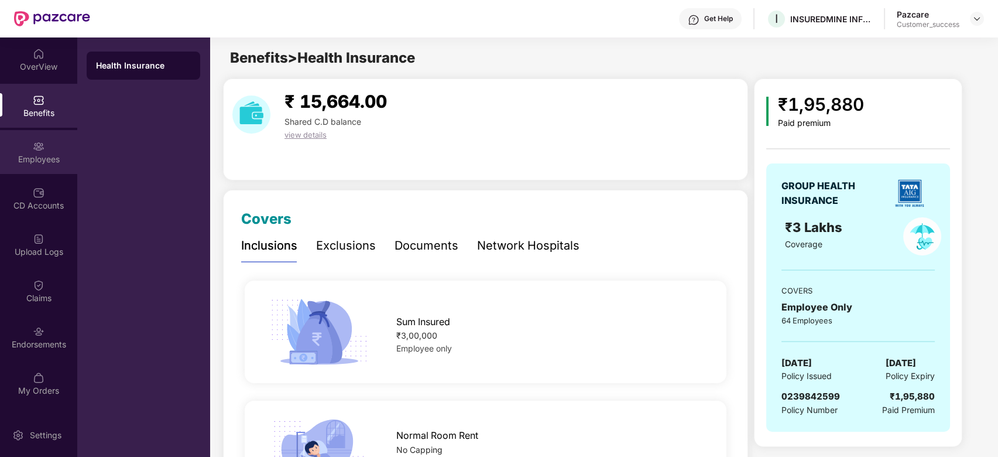
click at [33, 163] on div "Employees" at bounding box center [38, 159] width 77 height 12
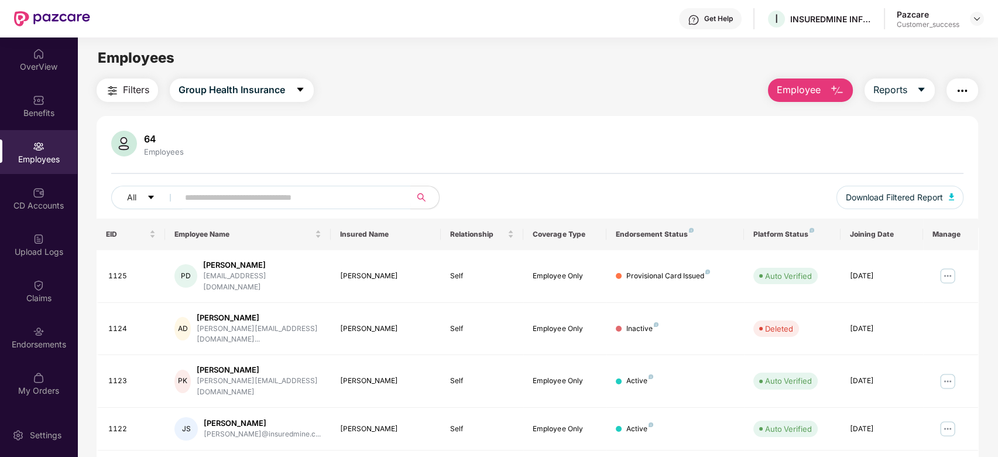
click at [420, 245] on th "Insured Name" at bounding box center [386, 234] width 110 height 32
click at [325, 197] on input "text" at bounding box center [290, 198] width 210 height 18
click at [438, 148] on div "64 Employees" at bounding box center [537, 145] width 853 height 28
click at [37, 53] on img at bounding box center [39, 54] width 12 height 12
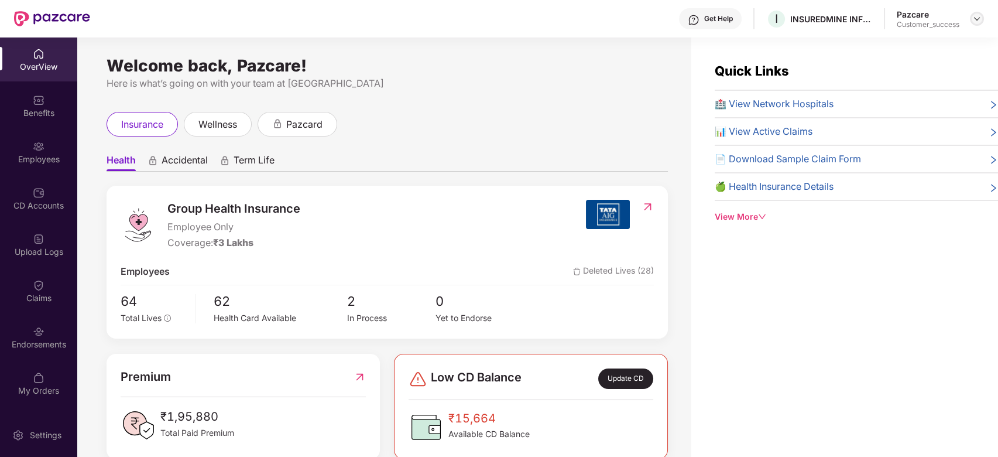
click at [975, 20] on img at bounding box center [977, 18] width 9 height 9
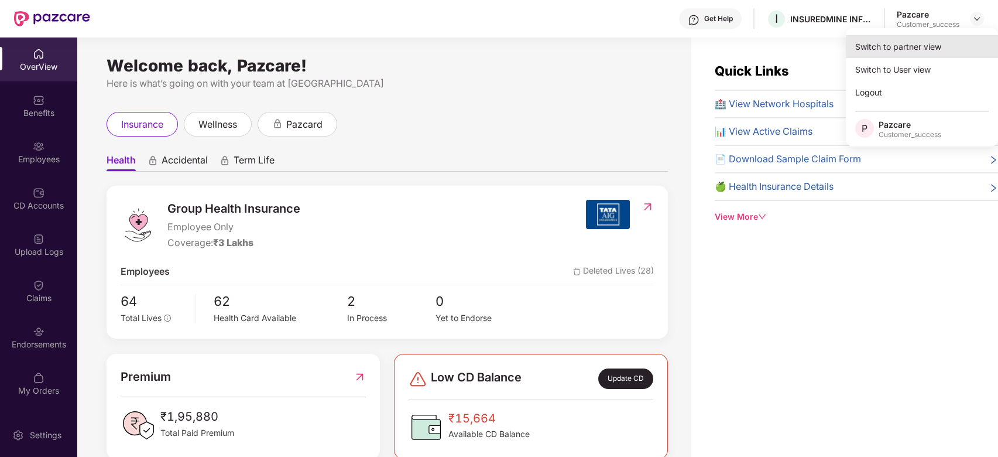
click at [884, 52] on div "Switch to partner view" at bounding box center [922, 46] width 152 height 23
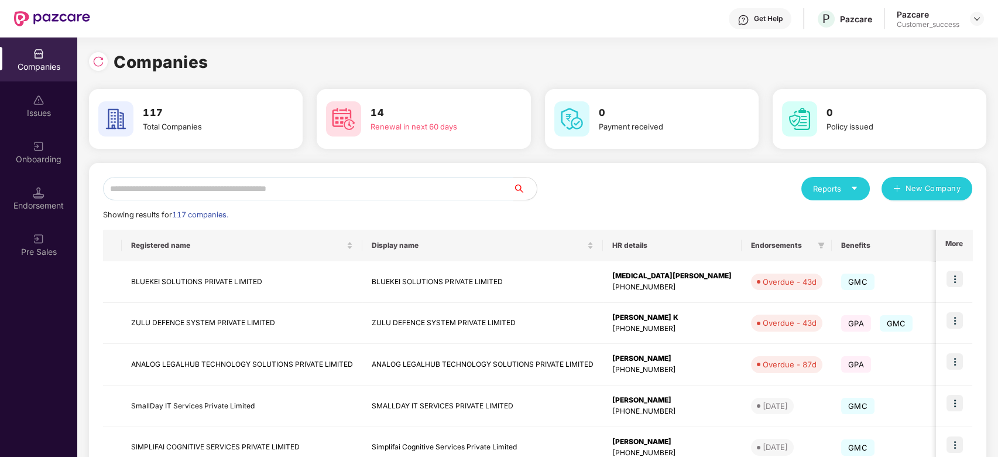
click at [446, 190] on input "text" at bounding box center [308, 188] width 411 height 23
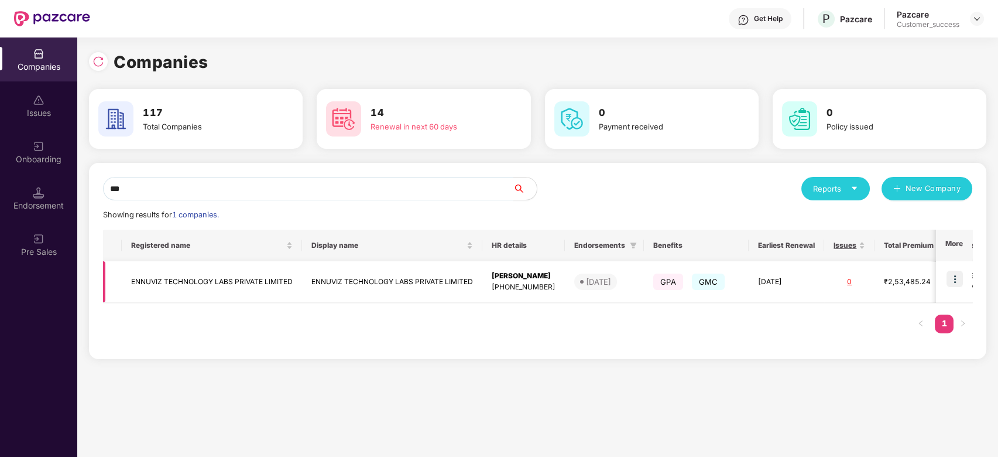
type input "***"
click at [959, 279] on img at bounding box center [955, 279] width 16 height 16
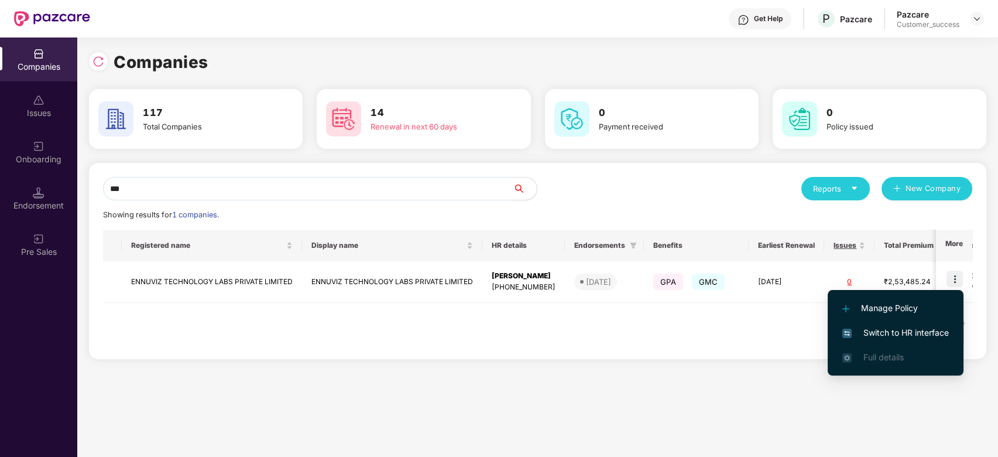
click at [915, 334] on span "Switch to HR interface" at bounding box center [896, 332] width 107 height 13
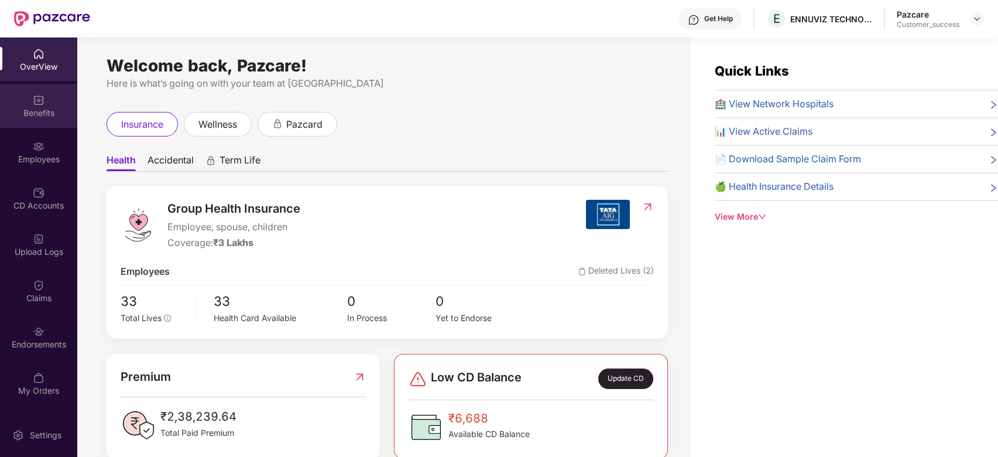
click at [19, 97] on div "Benefits" at bounding box center [38, 106] width 77 height 44
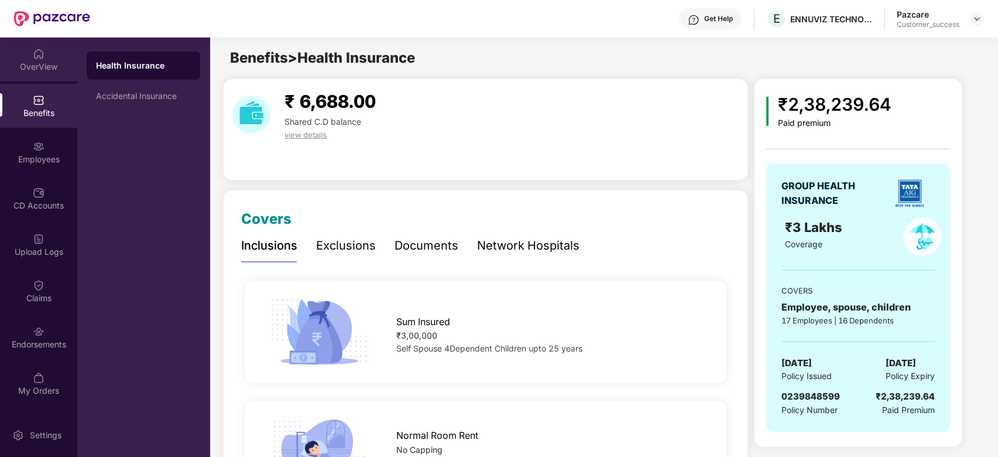
click at [37, 61] on div "OverView" at bounding box center [38, 67] width 77 height 12
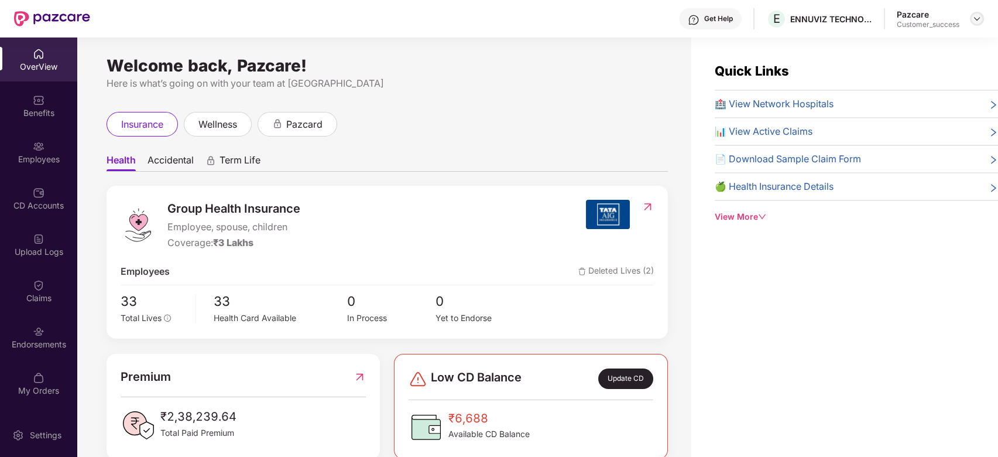
click at [973, 16] on img at bounding box center [977, 18] width 9 height 9
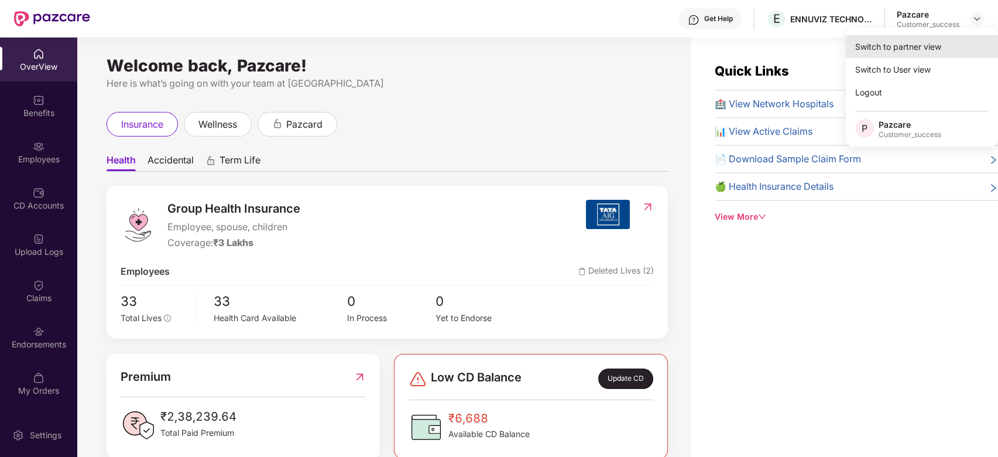
click at [901, 54] on div "Switch to partner view" at bounding box center [922, 46] width 152 height 23
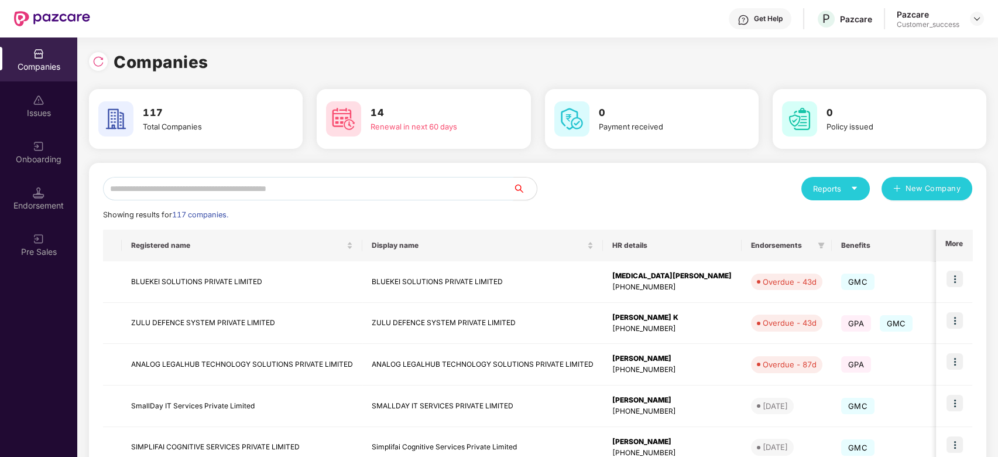
click at [422, 181] on input "text" at bounding box center [308, 188] width 411 height 23
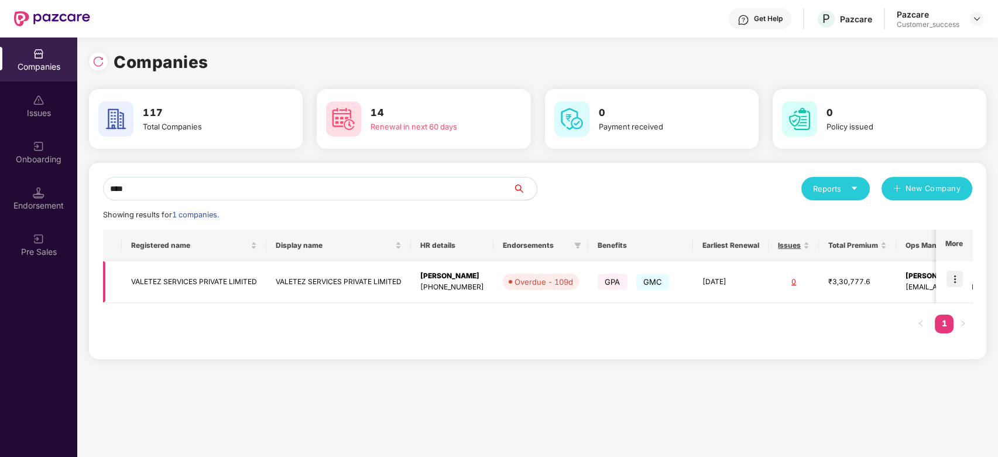
type input "****"
click at [223, 274] on td "VALETEZ SERVICES PRIVATE LIMITED" at bounding box center [194, 282] width 145 height 42
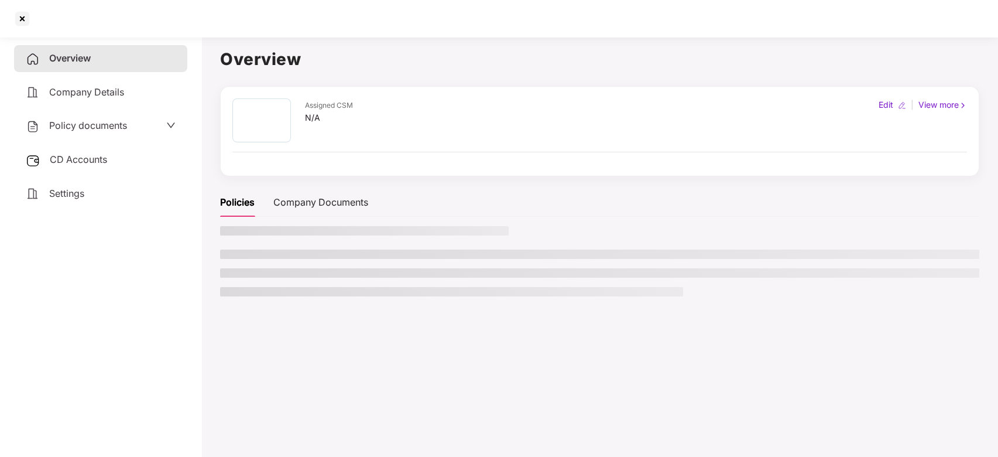
click at [223, 274] on li at bounding box center [600, 272] width 760 height 9
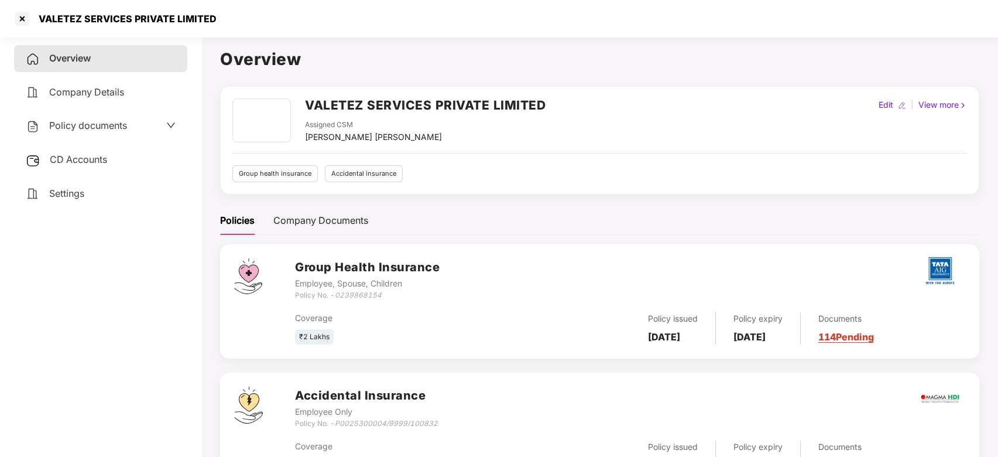
scroll to position [1, 0]
click at [22, 26] on div at bounding box center [22, 18] width 19 height 19
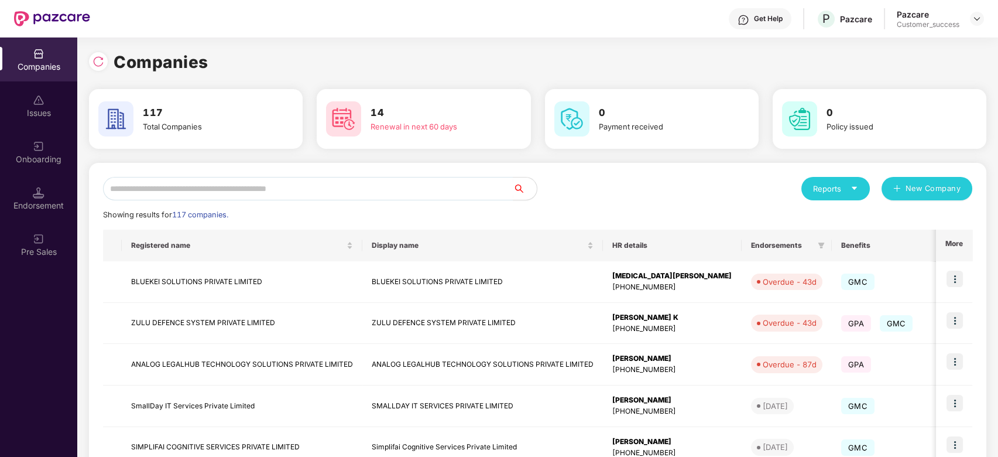
scroll to position [0, 0]
click at [279, 191] on input "text" at bounding box center [308, 188] width 411 height 23
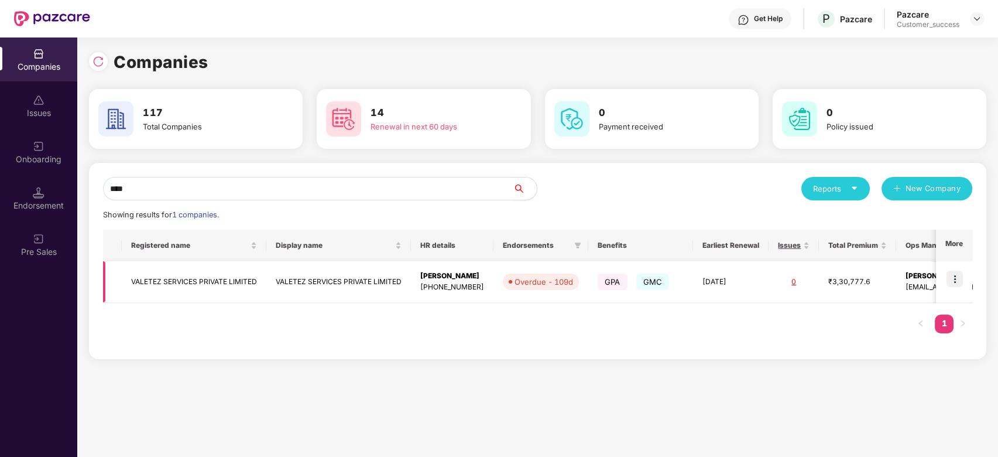
type input "****"
click at [962, 289] on td at bounding box center [954, 282] width 36 height 42
click at [959, 279] on img at bounding box center [955, 279] width 16 height 16
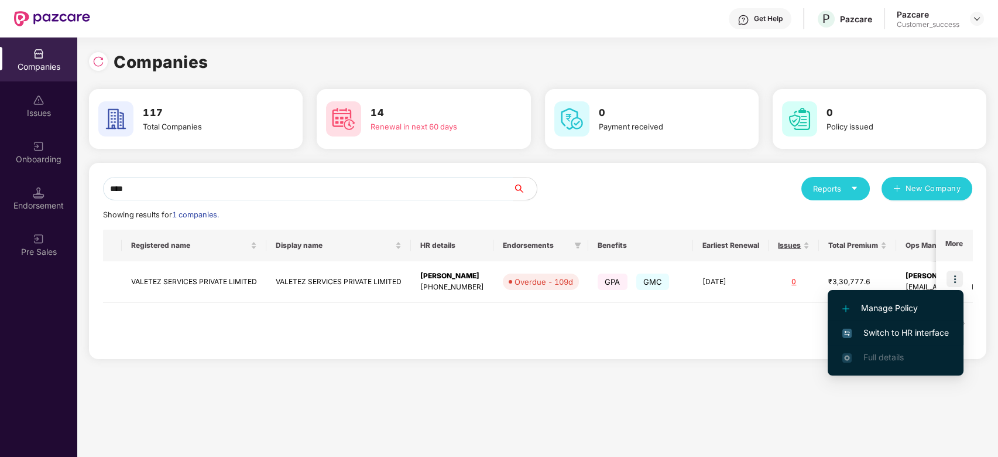
click at [878, 332] on span "Switch to HR interface" at bounding box center [896, 332] width 107 height 13
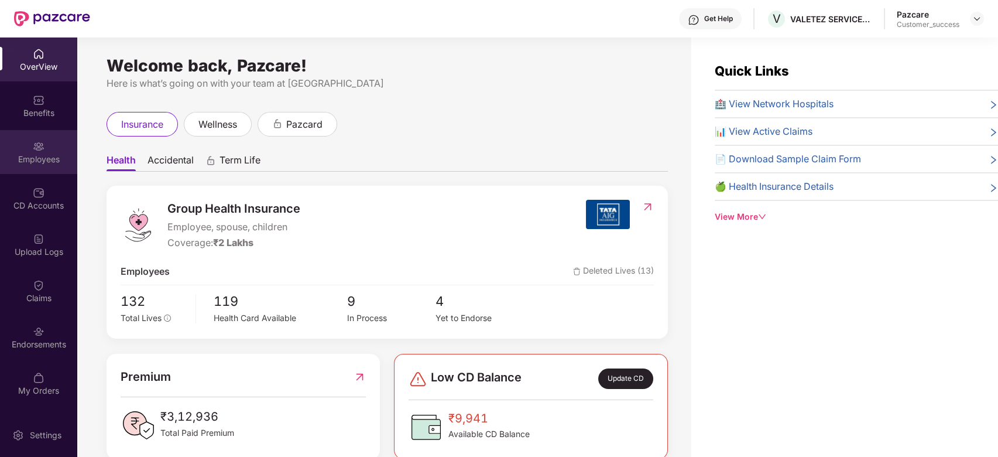
click at [39, 158] on div "Employees" at bounding box center [38, 159] width 77 height 12
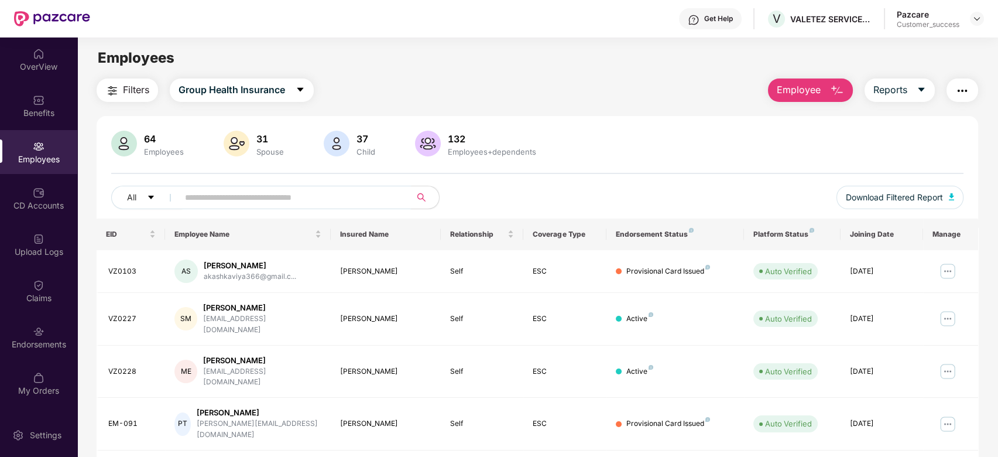
click at [237, 196] on input "text" at bounding box center [290, 198] width 210 height 18
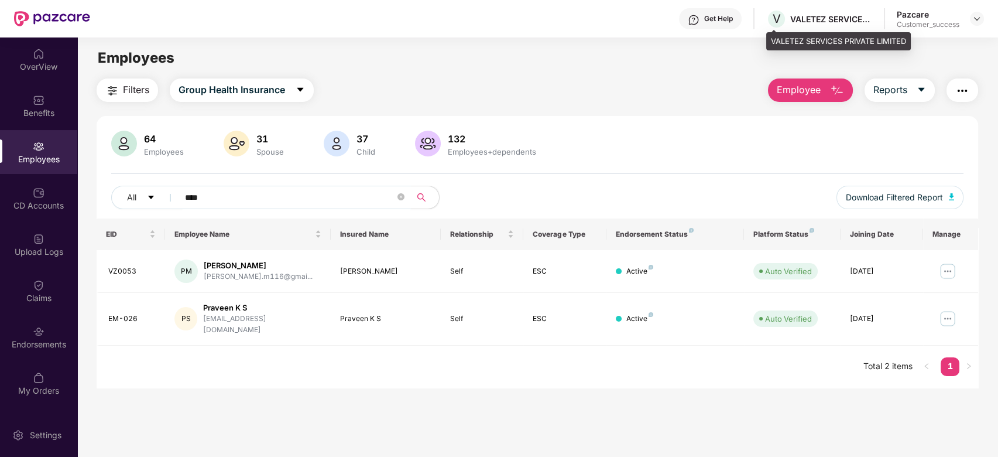
type input "****"
click at [812, 45] on div "VALETEZ SERVICES PRIVATE LIMITED" at bounding box center [839, 41] width 145 height 19
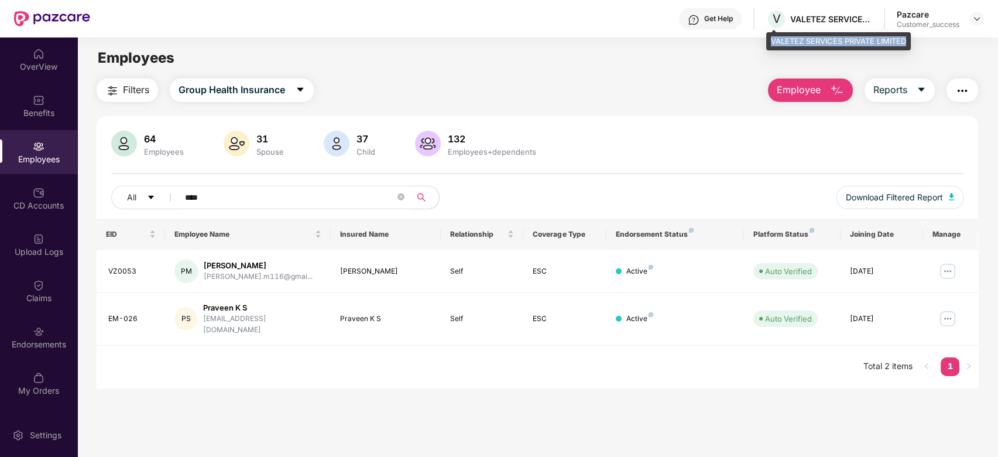
copy div "VALETEZ SERVICES PRIVATE LIMITED"
